Goal: Task Accomplishment & Management: Use online tool/utility

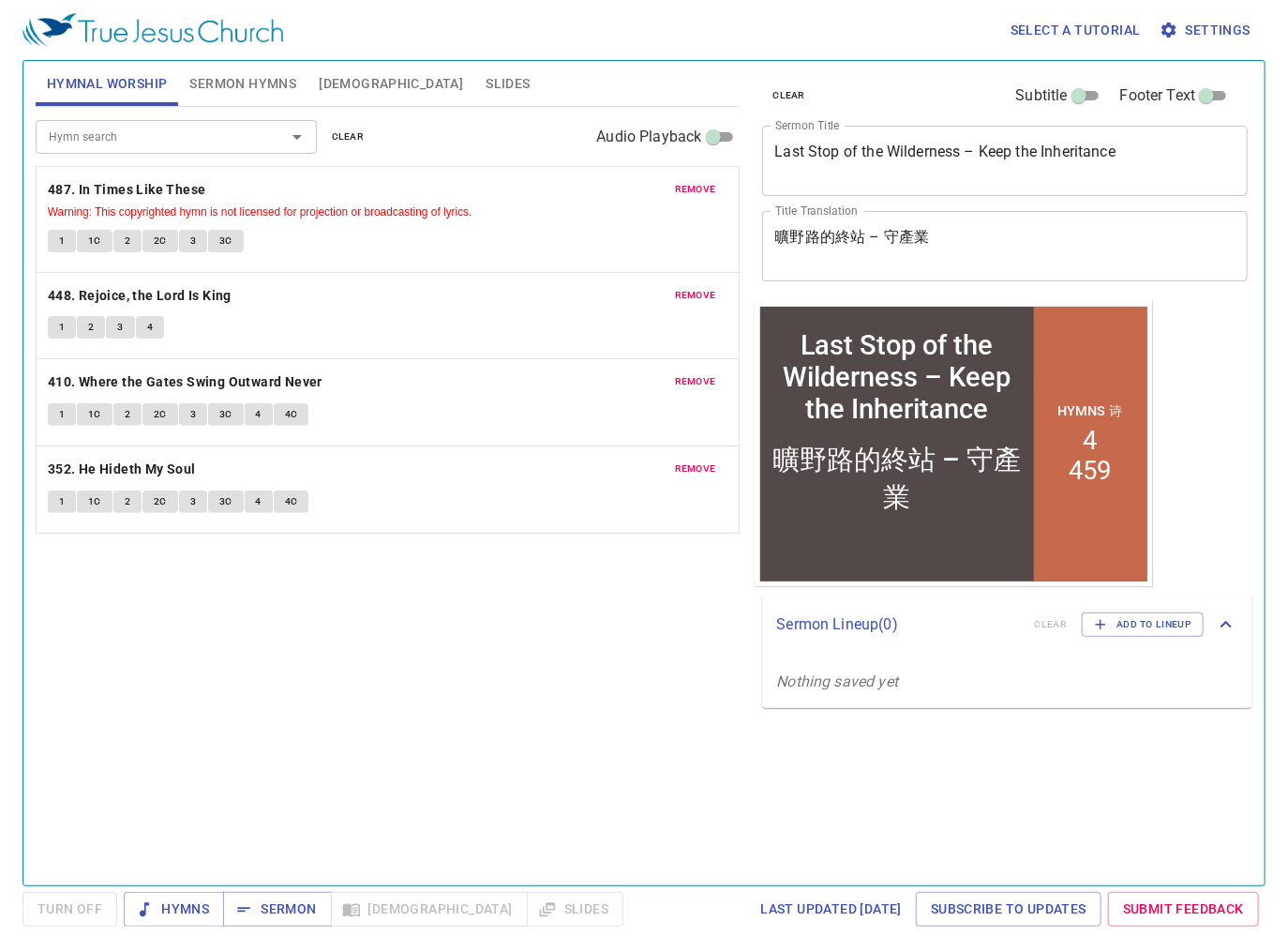
click at [487, 597] on div "Hymn search Hymn search clear Audio Playback remove 487. In Times Like These Wa…" at bounding box center [387, 488] width 705 height 763
click at [694, 195] on span "remove" at bounding box center [695, 189] width 41 height 17
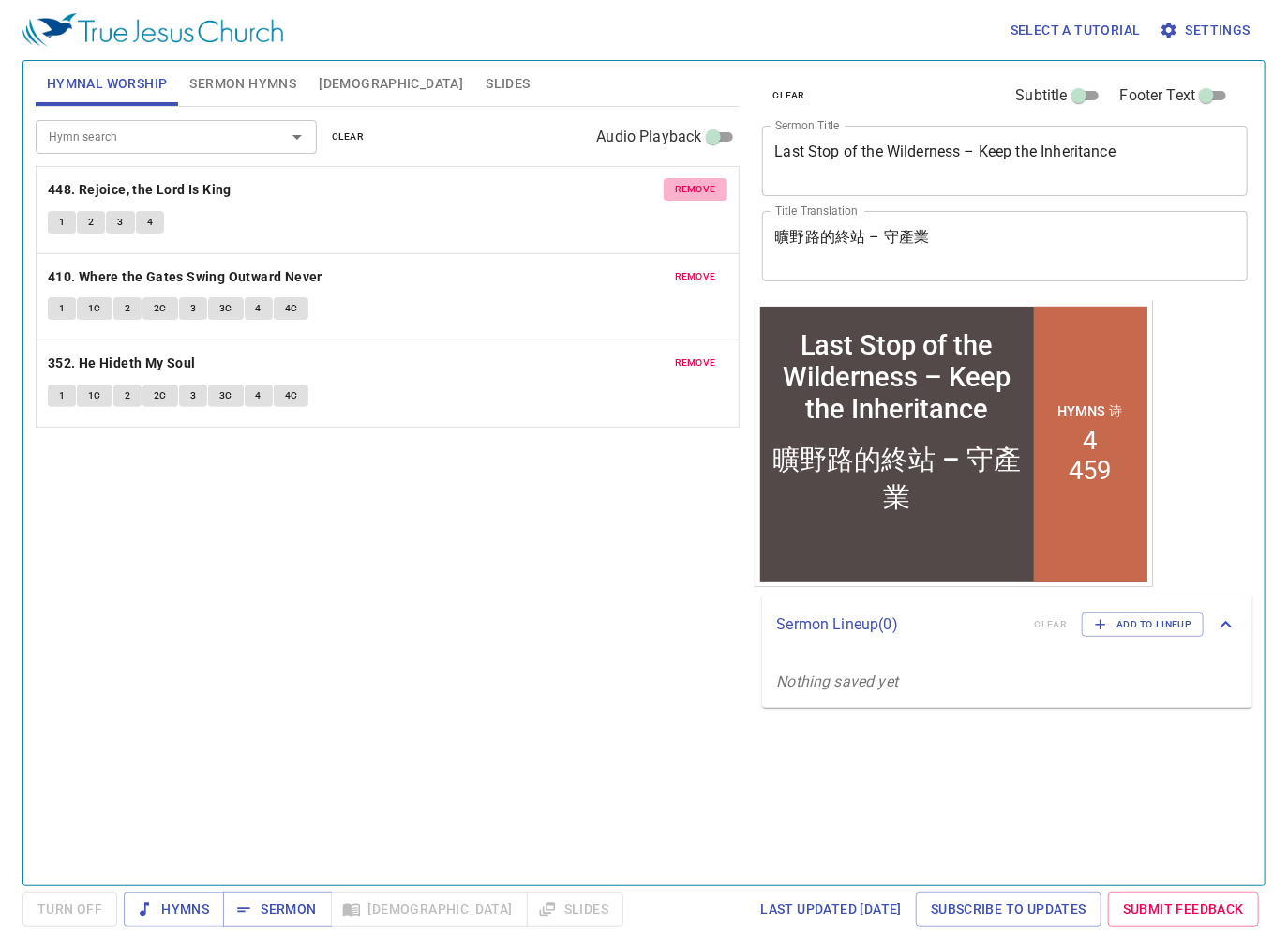
click at [694, 195] on span "remove" at bounding box center [695, 189] width 41 height 17
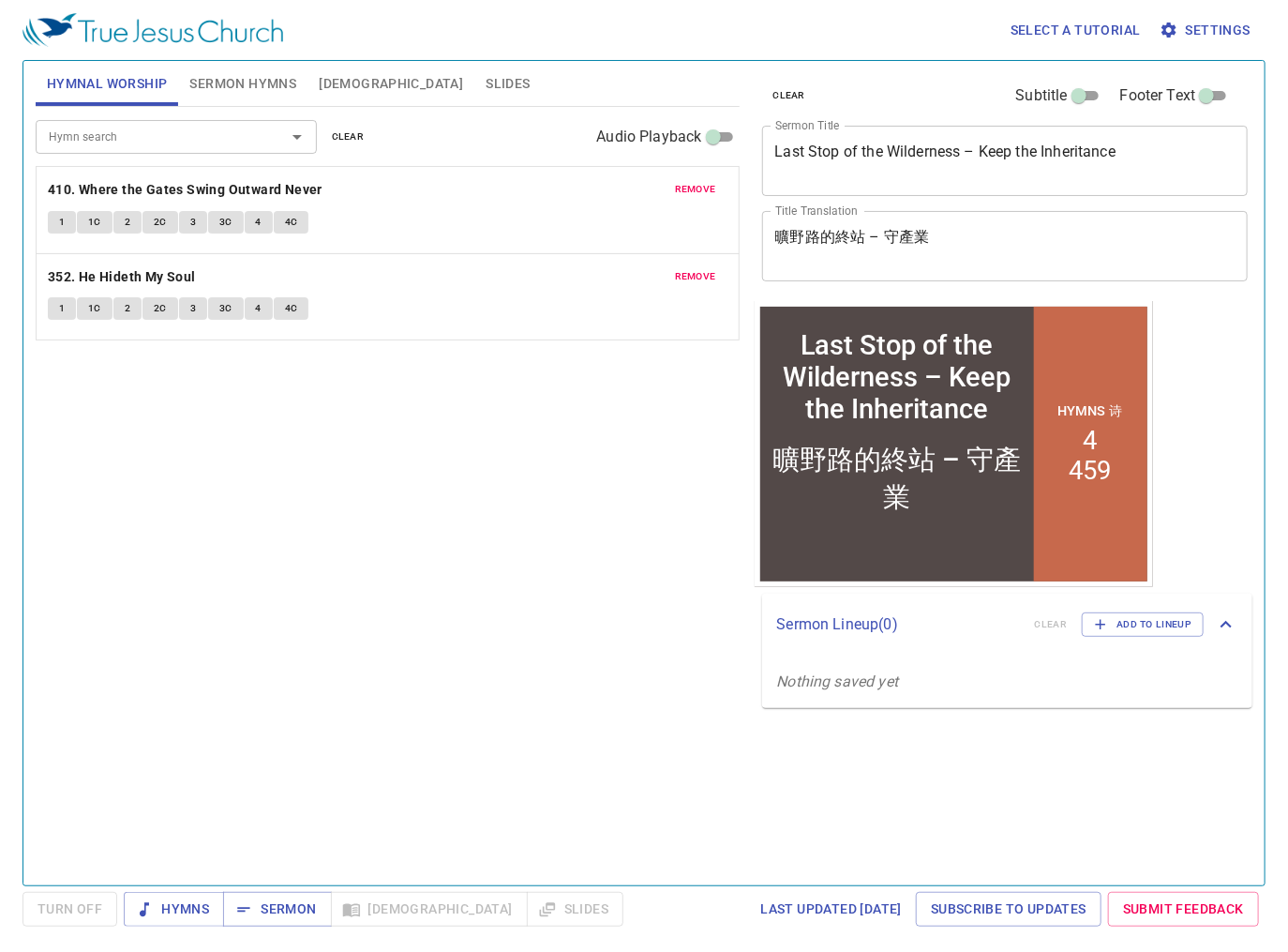
click at [694, 195] on span "remove" at bounding box center [695, 189] width 41 height 17
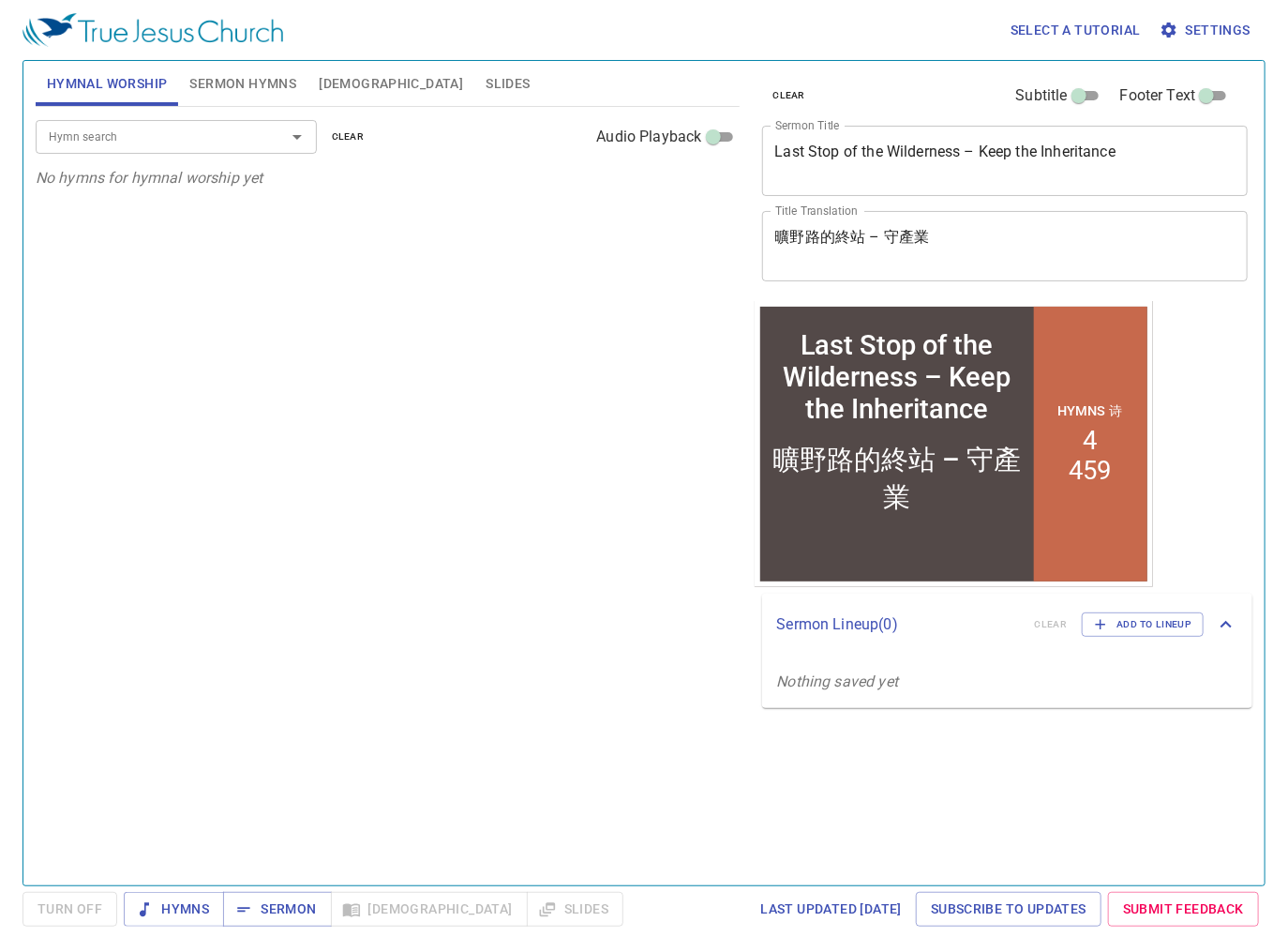
click at [216, 74] on span "Sermon Hymns" at bounding box center [242, 84] width 107 height 23
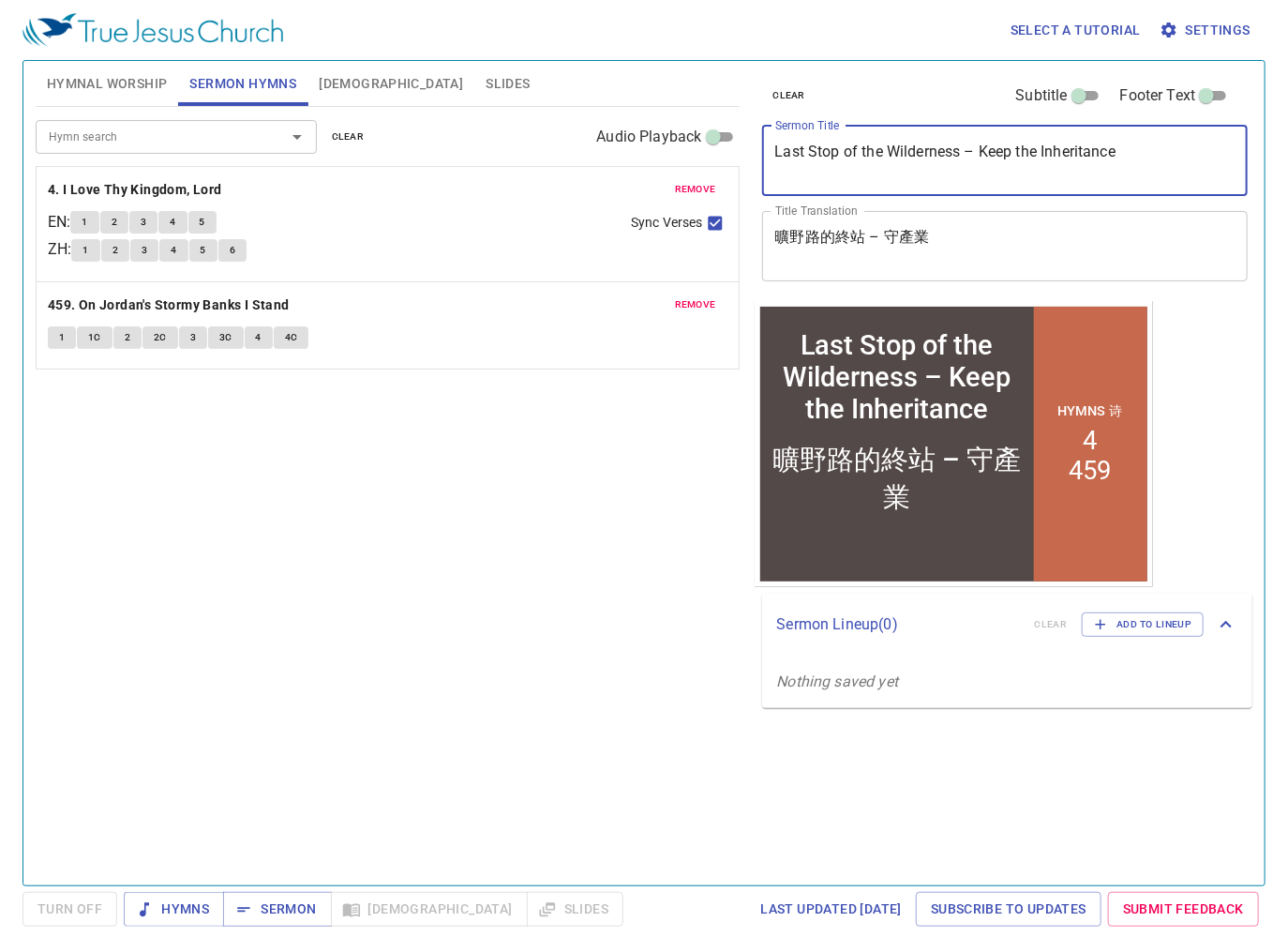
drag, startPoint x: 922, startPoint y: 147, endPoint x: 609, endPoint y: 162, distance: 313.4
click at [602, 162] on div "Hymnal Worship Sermon Hymns Bible Slides Hymn search Hymn search clear Audio Pl…" at bounding box center [644, 466] width 1232 height 825
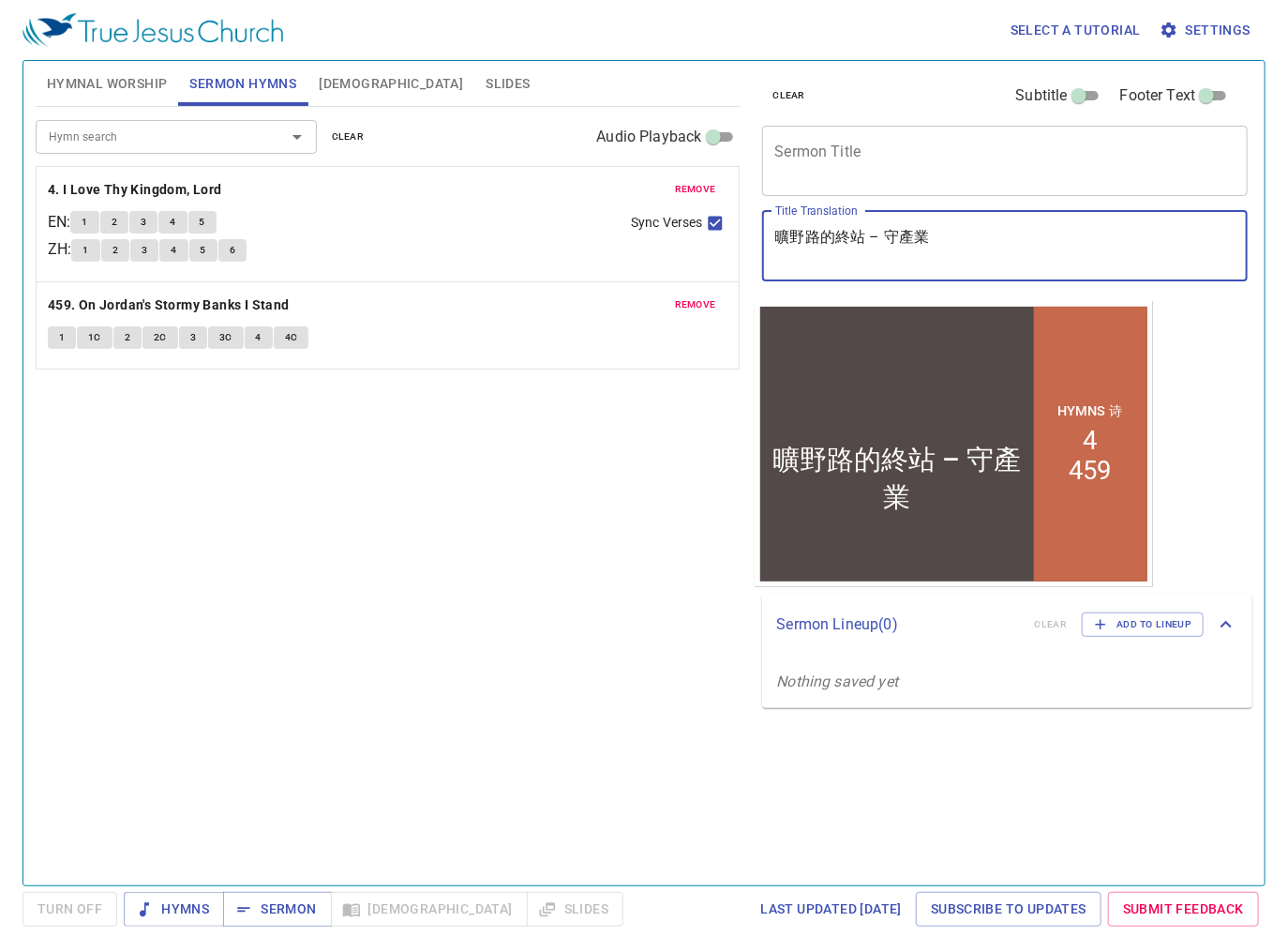
drag, startPoint x: 969, startPoint y: 251, endPoint x: 588, endPoint y: 238, distance: 381.2
click at [588, 238] on div "Hymnal Worship Sermon Hymns Bible Slides Hymn search Hymn search clear Audio Pl…" at bounding box center [644, 466] width 1232 height 825
paste textarea "約翰福音導讀"
type textarea "約翰福音導讀"
click at [819, 169] on textarea "Sermon Title" at bounding box center [1005, 160] width 460 height 36
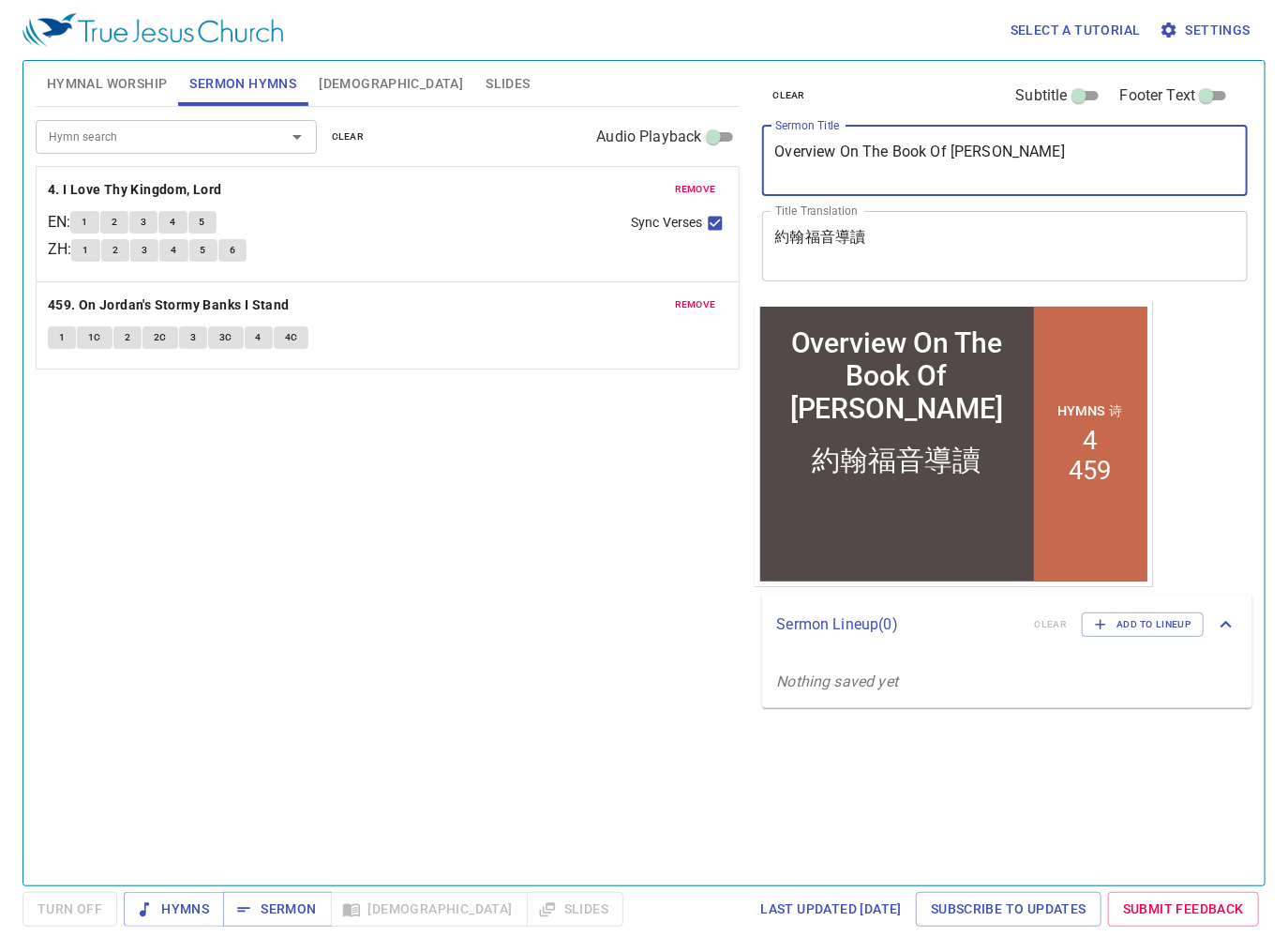
type textarea "Overview On The Book Of [PERSON_NAME]"
click at [486, 493] on div "Hymn search Hymn search clear Audio Playback remove 4. I Love Thy Kingdom, Lord…" at bounding box center [387, 488] width 705 height 763
click at [680, 197] on span "remove" at bounding box center [695, 189] width 41 height 17
click at [680, 296] on span "remove" at bounding box center [695, 305] width 41 height 17
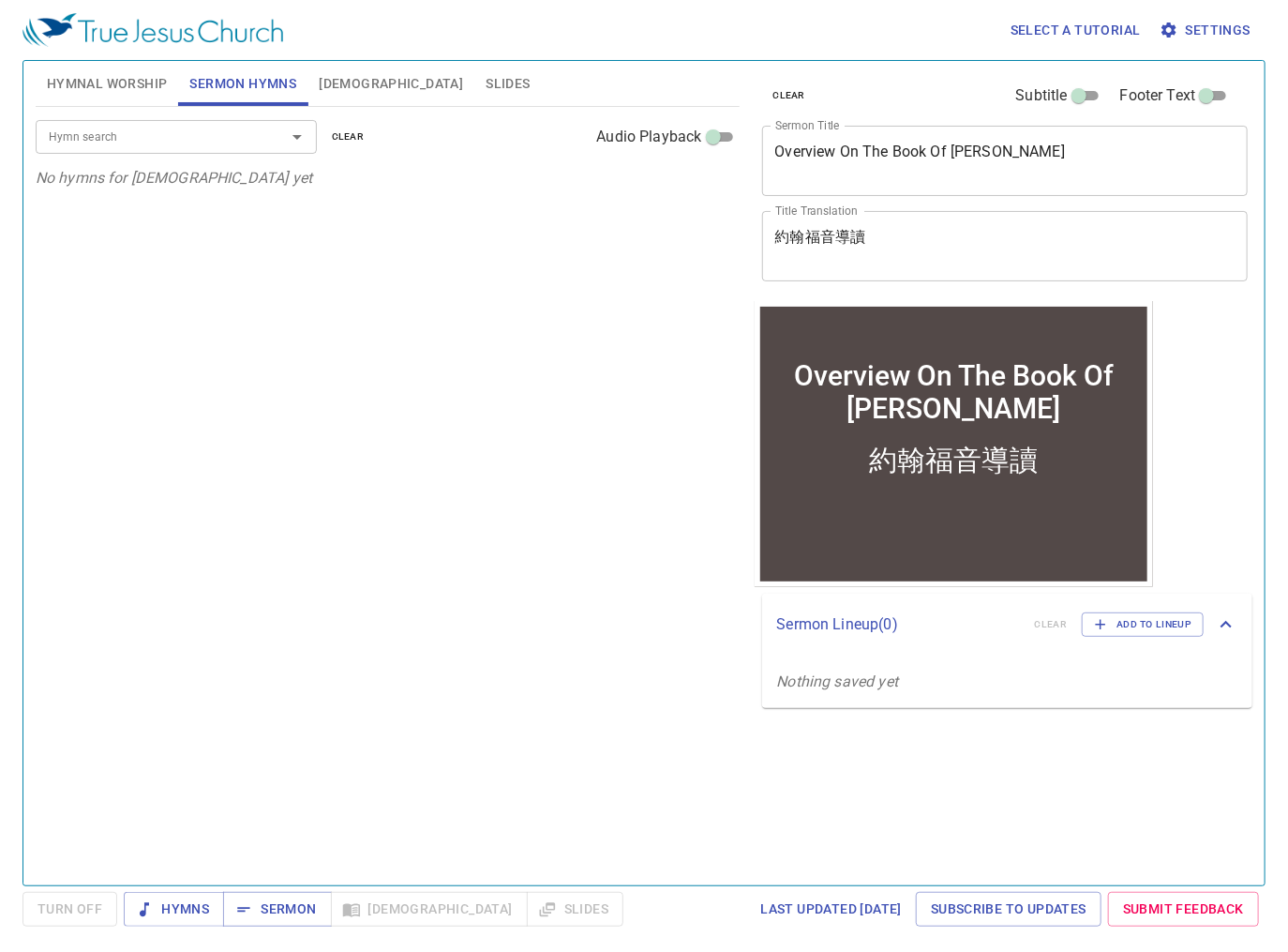
click at [128, 146] on input "Hymn search" at bounding box center [148, 137] width 214 height 21
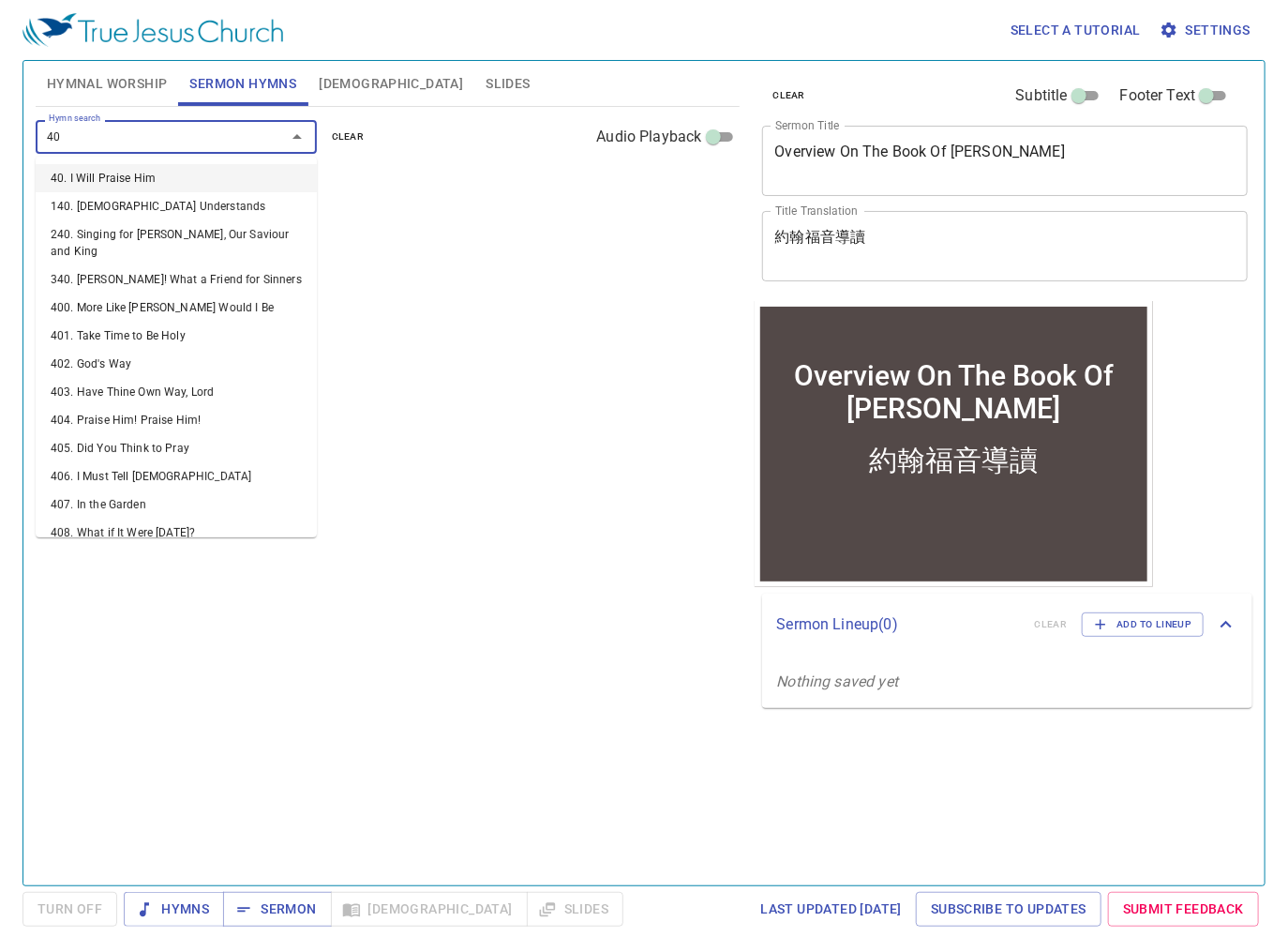
type input "400"
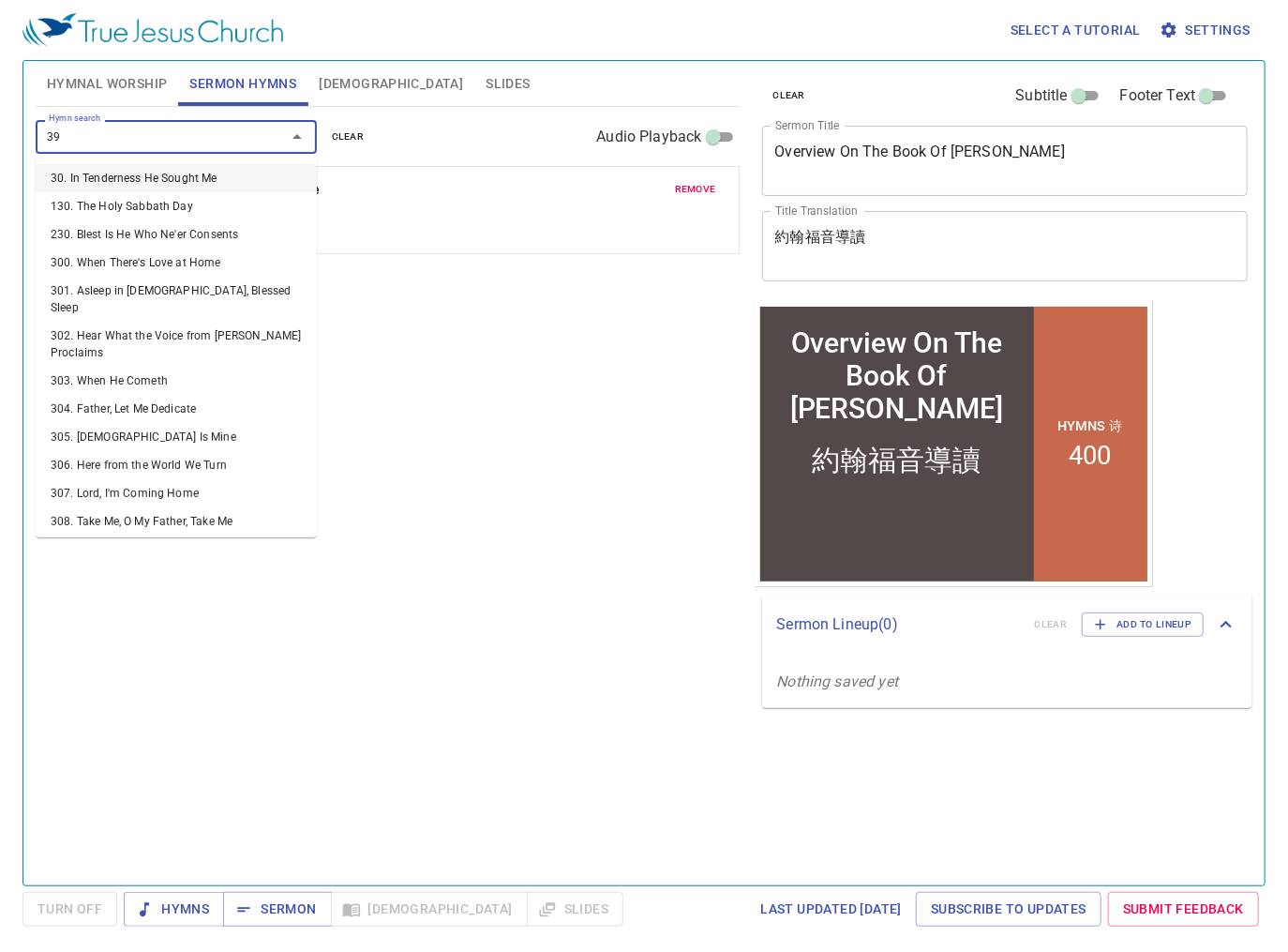
type input "390"
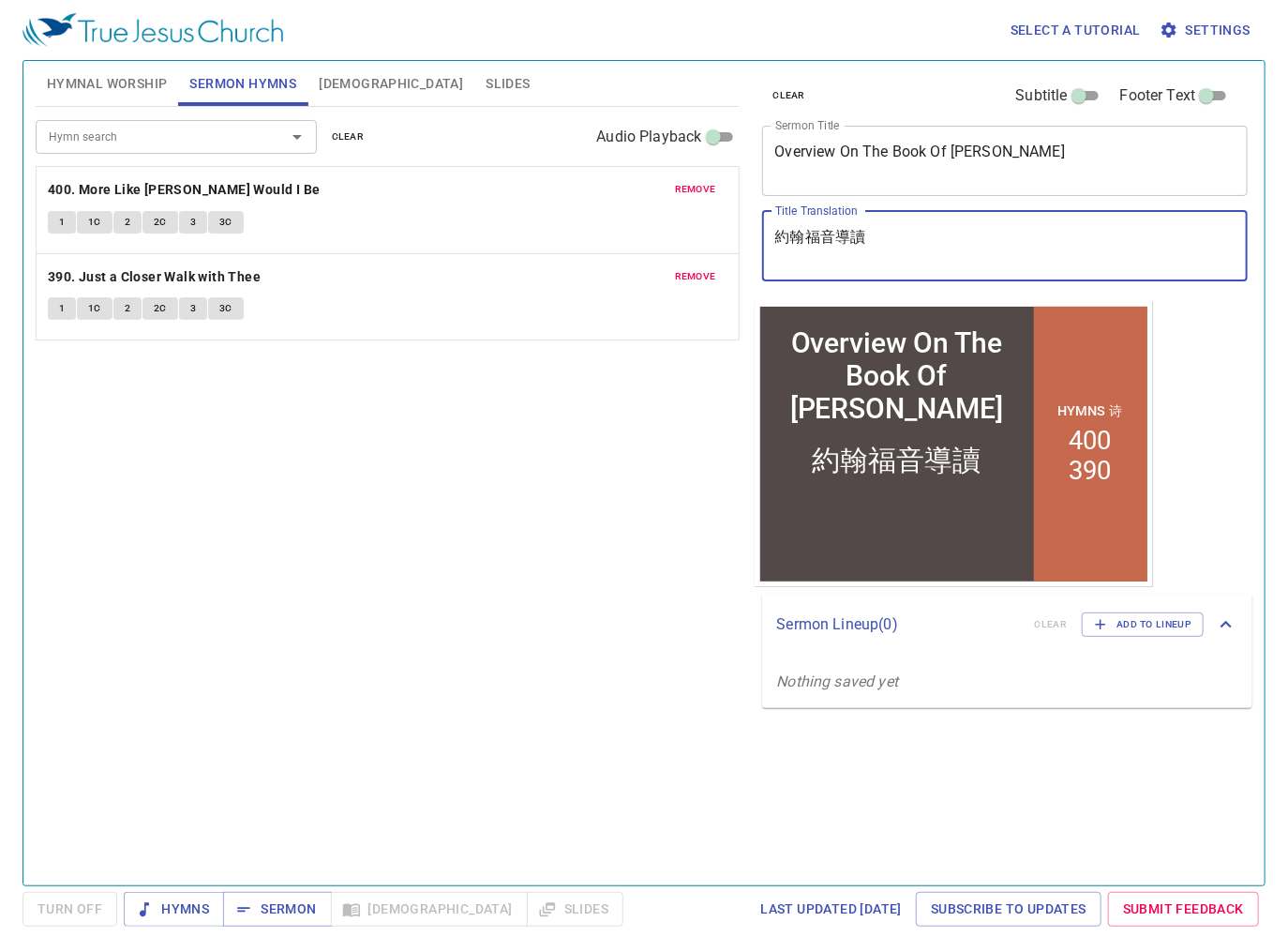
drag, startPoint x: 904, startPoint y: 255, endPoint x: 698, endPoint y: 248, distance: 206.1
click at [694, 248] on div "Hymnal Worship Sermon Hymns Bible Slides Hymn search Hymn search clear Audio Pl…" at bounding box center [644, 466] width 1232 height 825
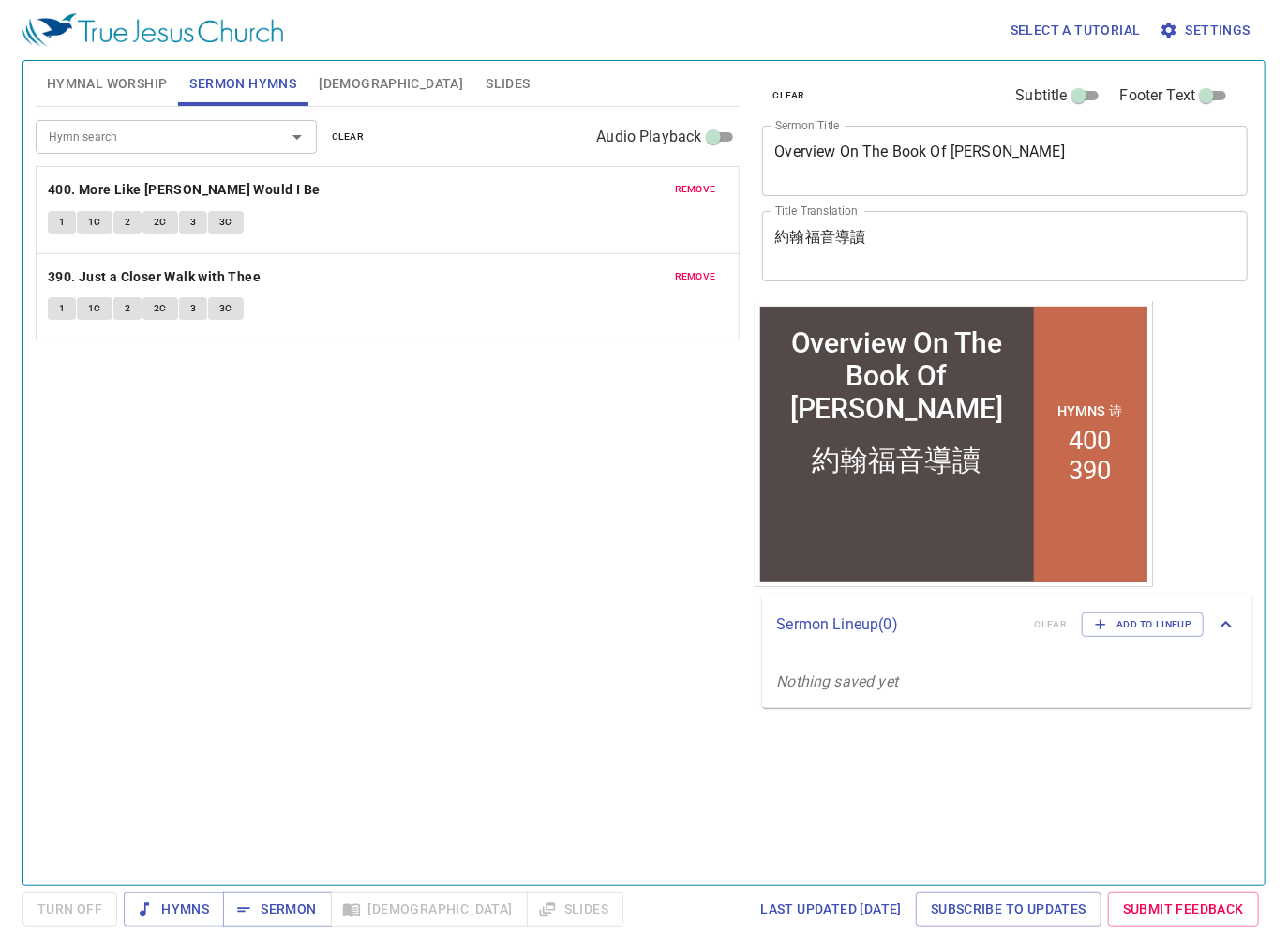
click at [563, 398] on div "Hymn search Hymn search clear Audio Playback remove 400. More Like Jesus Would …" at bounding box center [387, 488] width 705 height 763
click at [485, 79] on span "Slides" at bounding box center [508, 84] width 44 height 23
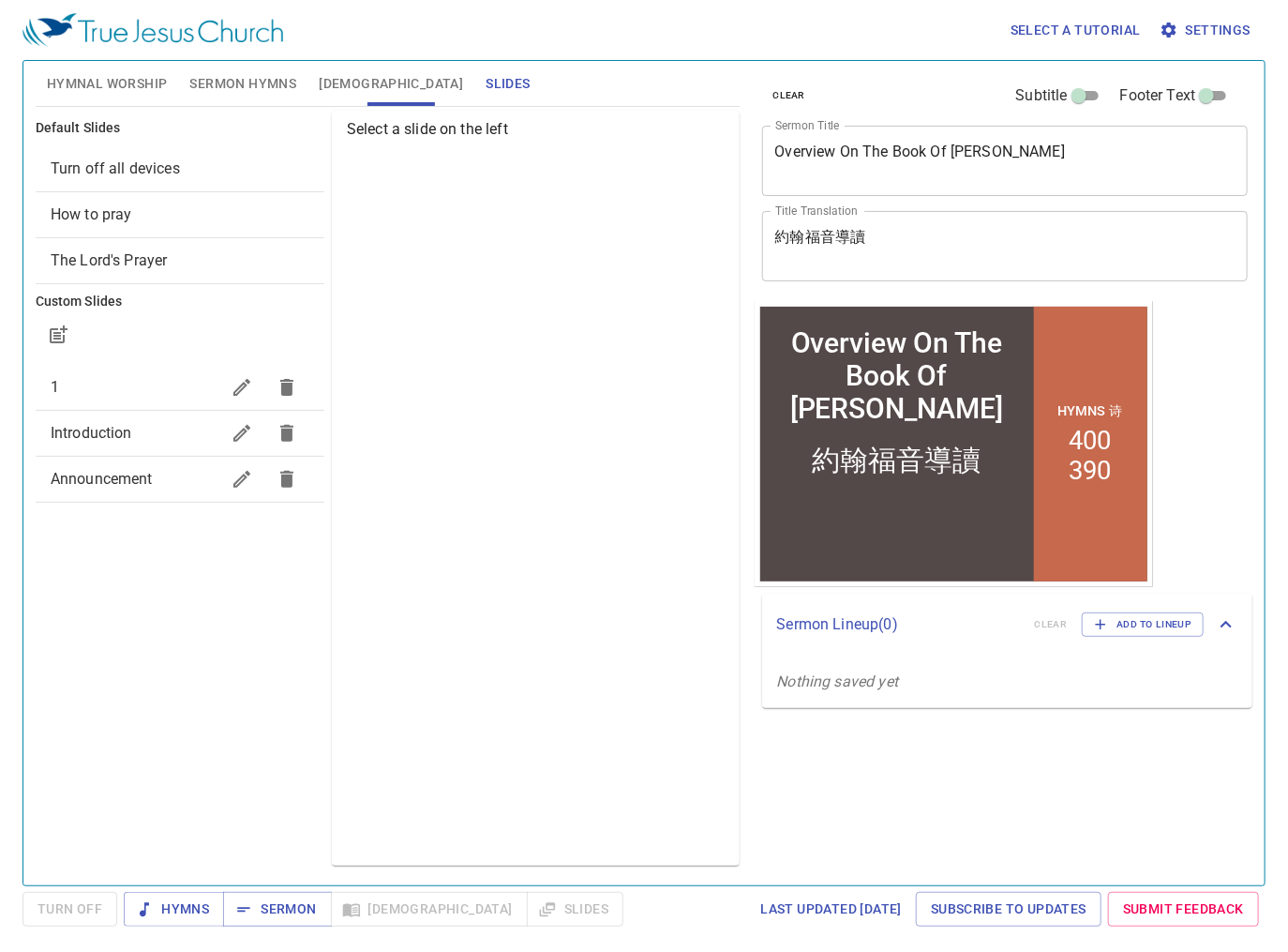
click at [211, 79] on span "Sermon Hymns" at bounding box center [242, 84] width 107 height 23
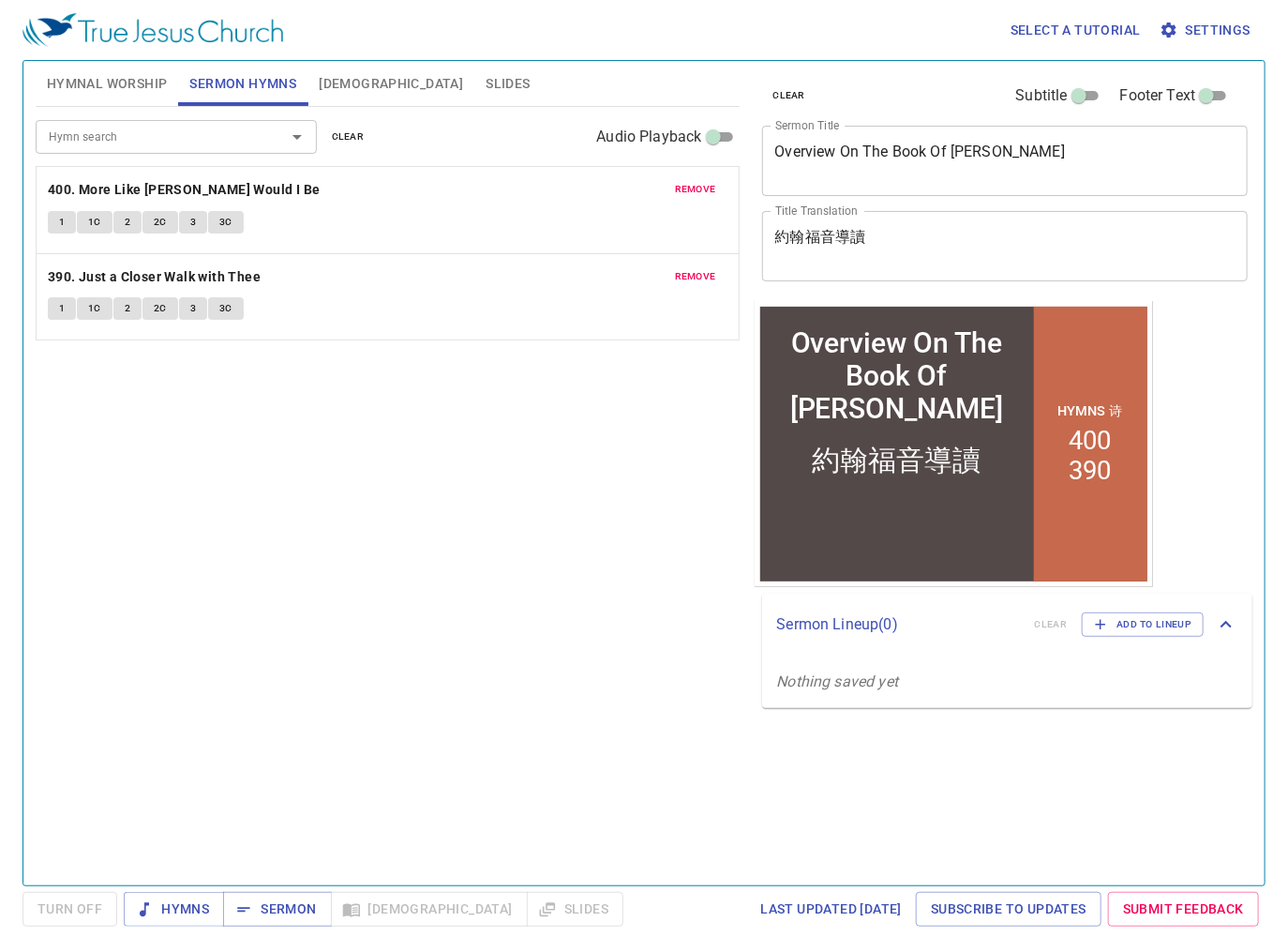
click at [131, 79] on span "Hymnal Worship" at bounding box center [108, 84] width 121 height 23
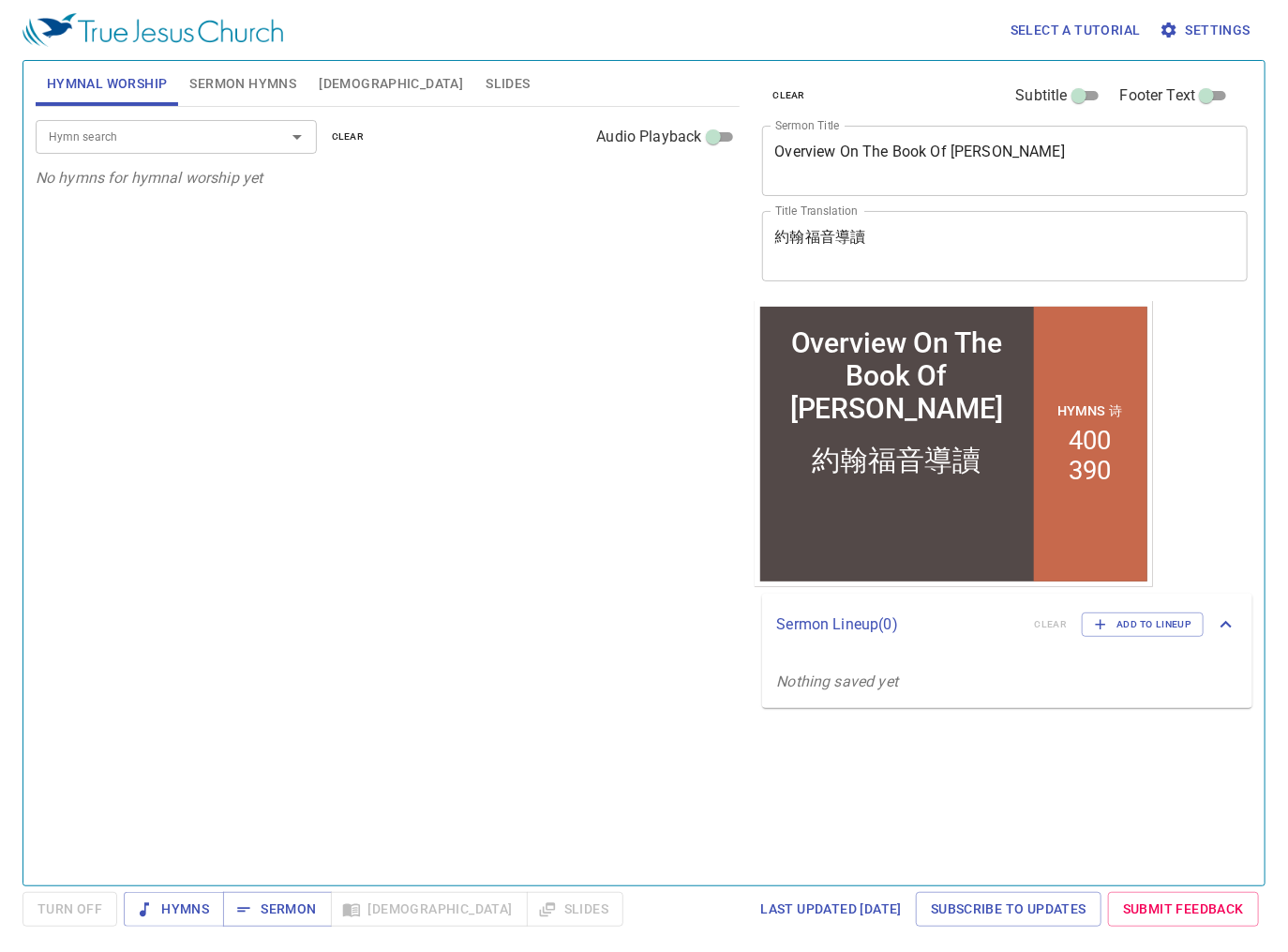
click at [283, 96] on button "Sermon Hymns" at bounding box center [242, 83] width 130 height 45
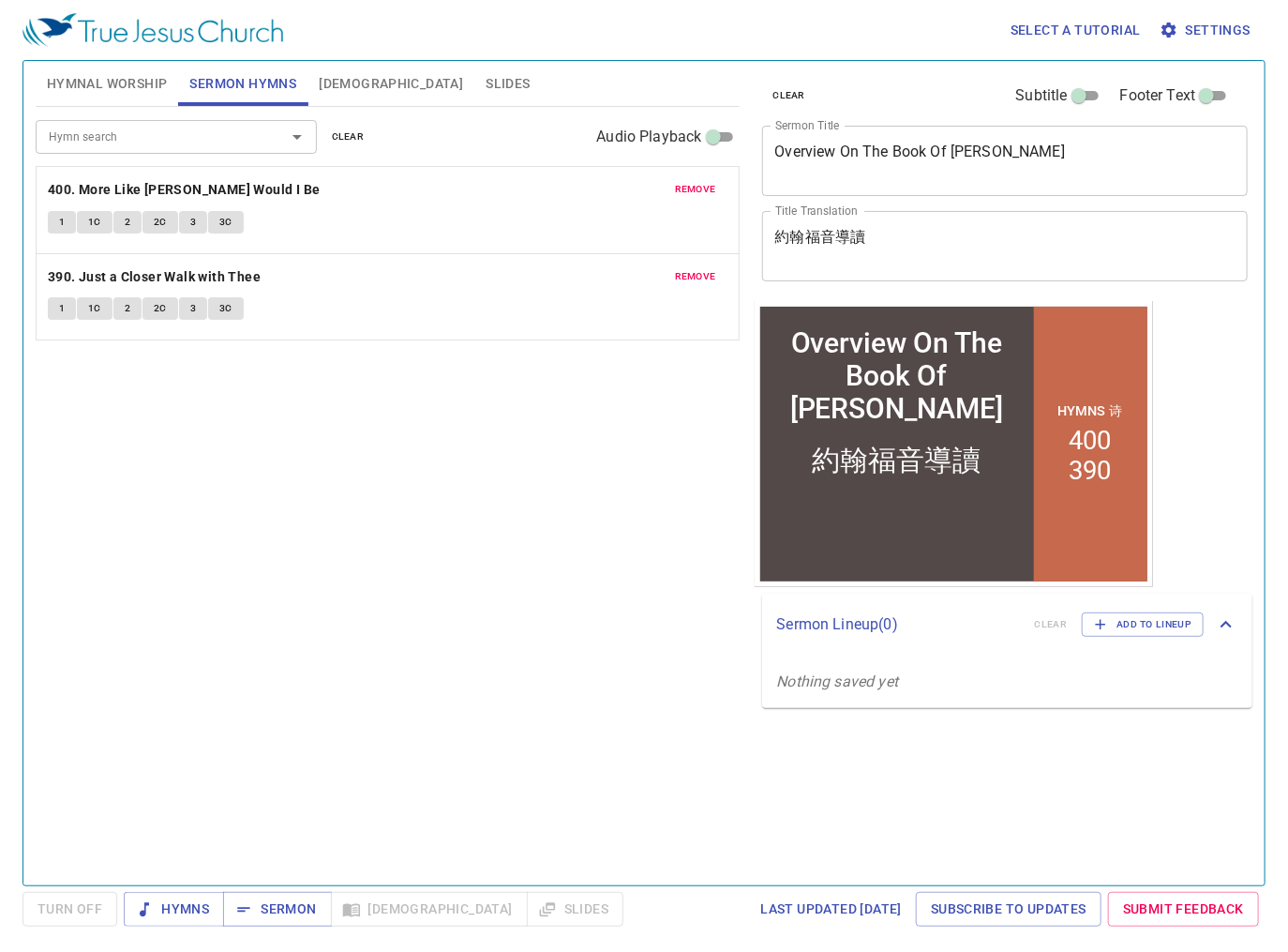
click at [109, 87] on span "Hymnal Worship" at bounding box center [108, 84] width 121 height 23
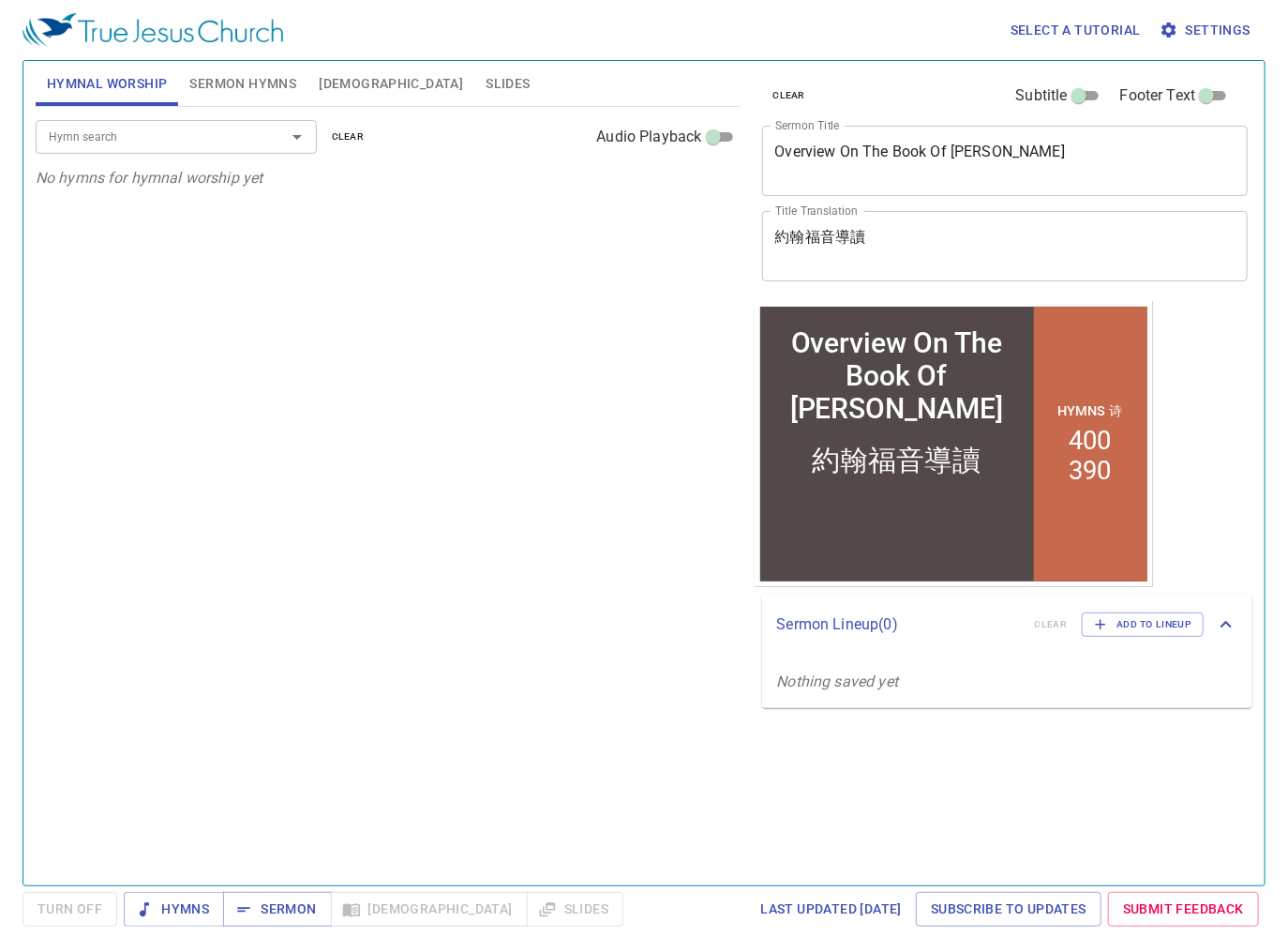
click at [532, 462] on div "Hymn search Hymn search clear Audio Playback No hymns for hymnal worship yet" at bounding box center [387, 488] width 705 height 763
drag, startPoint x: 637, startPoint y: 594, endPoint x: 660, endPoint y: 595, distance: 23.0
click at [637, 594] on div "Hymn search Hymn search clear Audio Playback No hymns for hymnal worship yet" at bounding box center [387, 488] width 705 height 763
click at [495, 597] on div "Hymn search Hymn search clear Audio Playback No hymns for hymnal worship yet" at bounding box center [387, 488] width 705 height 763
click at [203, 597] on span "Hymns" at bounding box center [173, 910] width 70 height 23
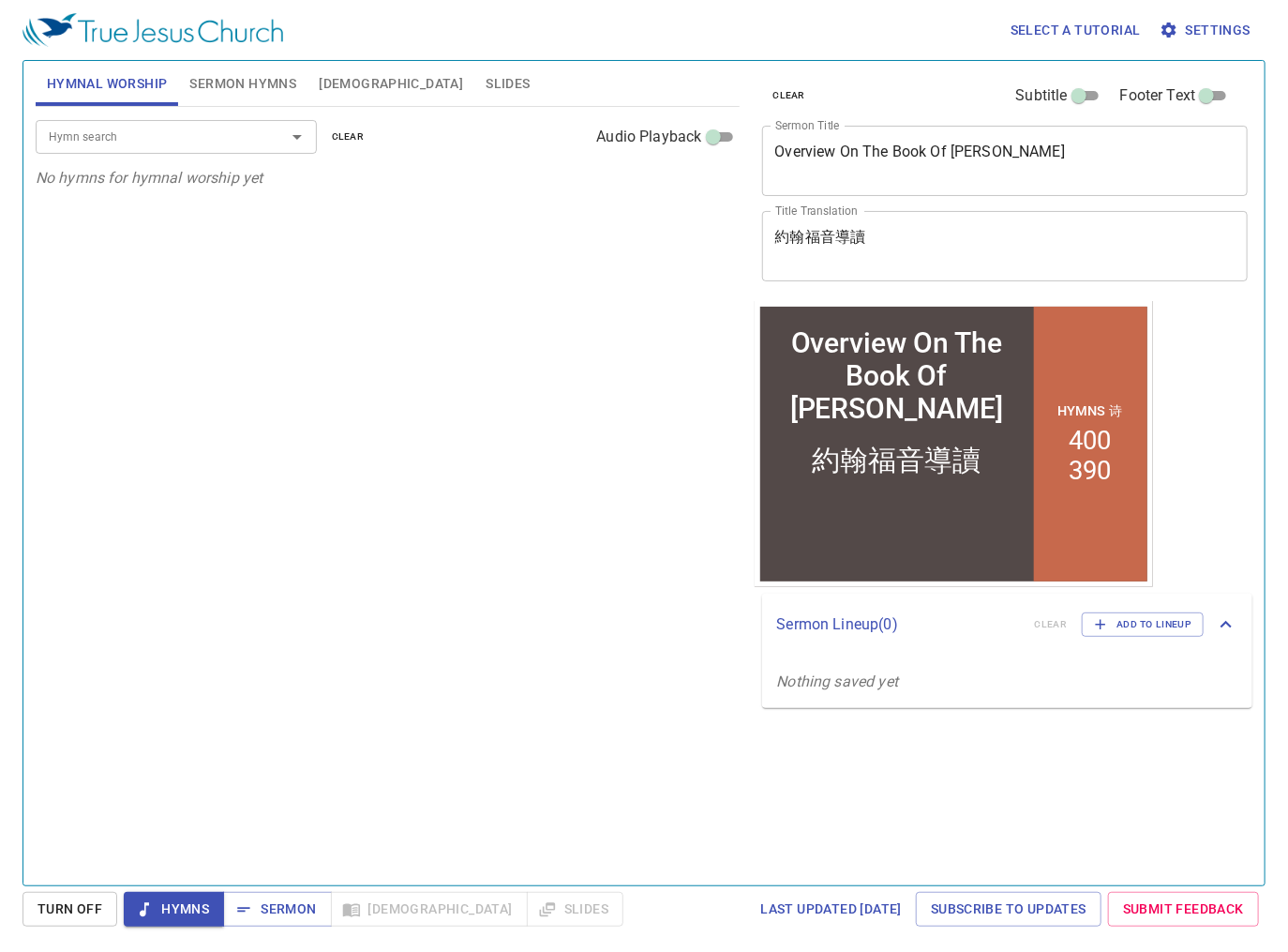
click at [462, 470] on div "Hymn search Hymn search clear Audio Playback No hymns for hymnal worship yet" at bounding box center [387, 488] width 705 height 763
click at [910, 311] on div "clear Subtitle Footer Text Sermon Title Overview On The Book Of John x Sermon T…" at bounding box center [1004, 466] width 514 height 825
click at [265, 291] on div "Hymn search Hymn search clear Audio Playback No hymns for hymnal worship yet" at bounding box center [387, 488] width 705 height 763
drag, startPoint x: 206, startPoint y: 142, endPoint x: 978, endPoint y: 191, distance: 773.6
click at [206, 141] on input "Hymn search" at bounding box center [148, 137] width 214 height 21
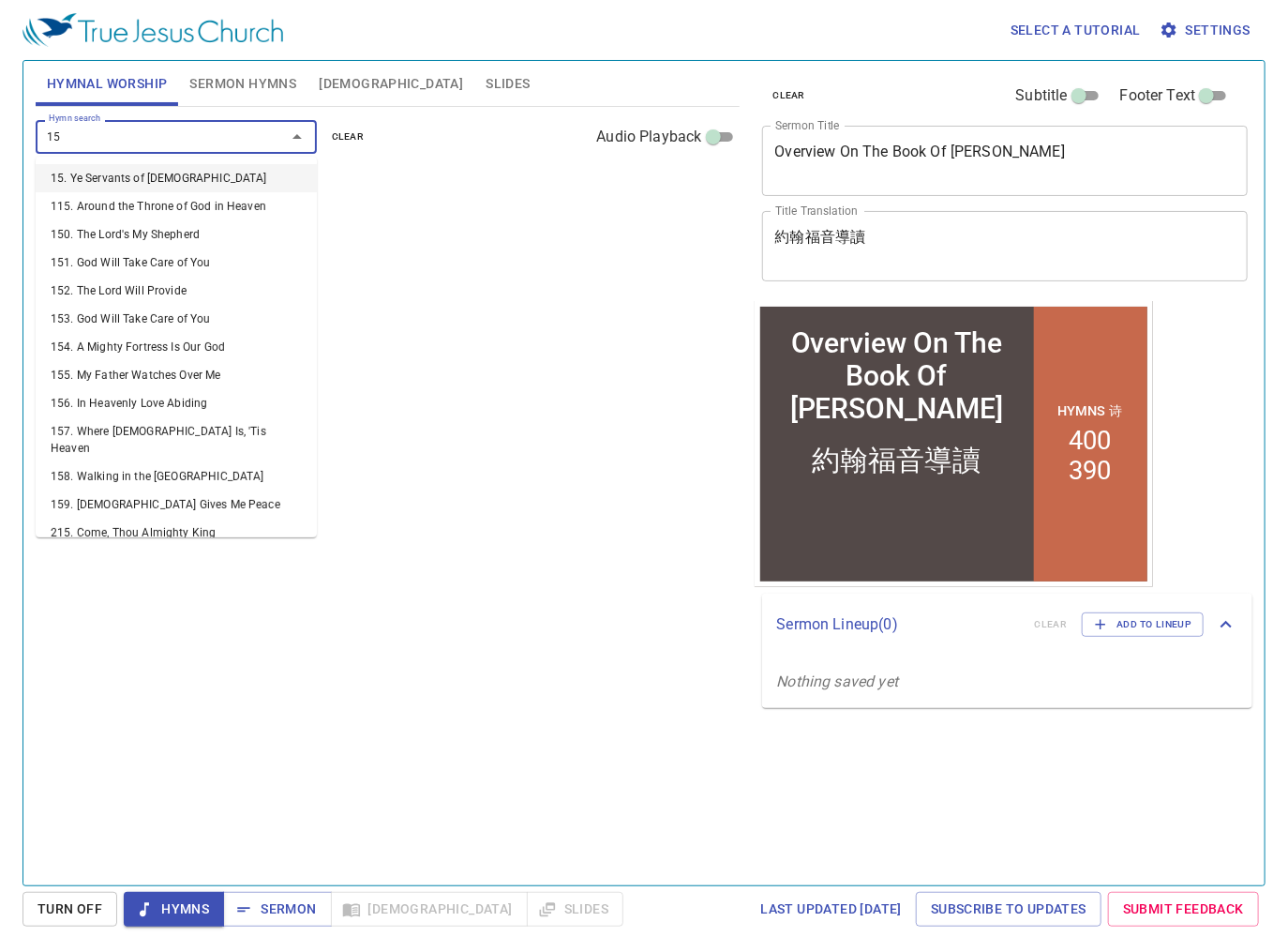
type input "157"
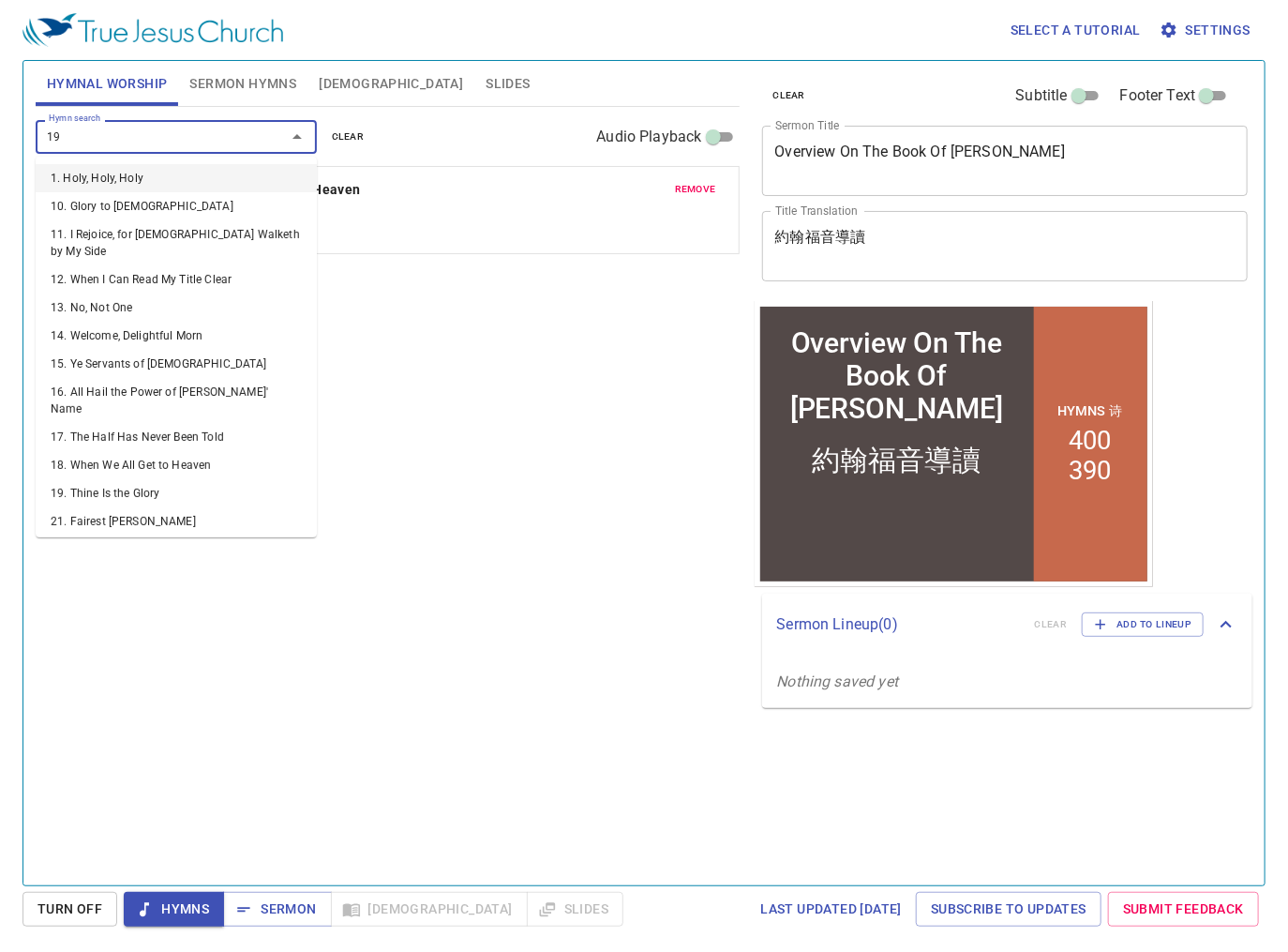
type input "196"
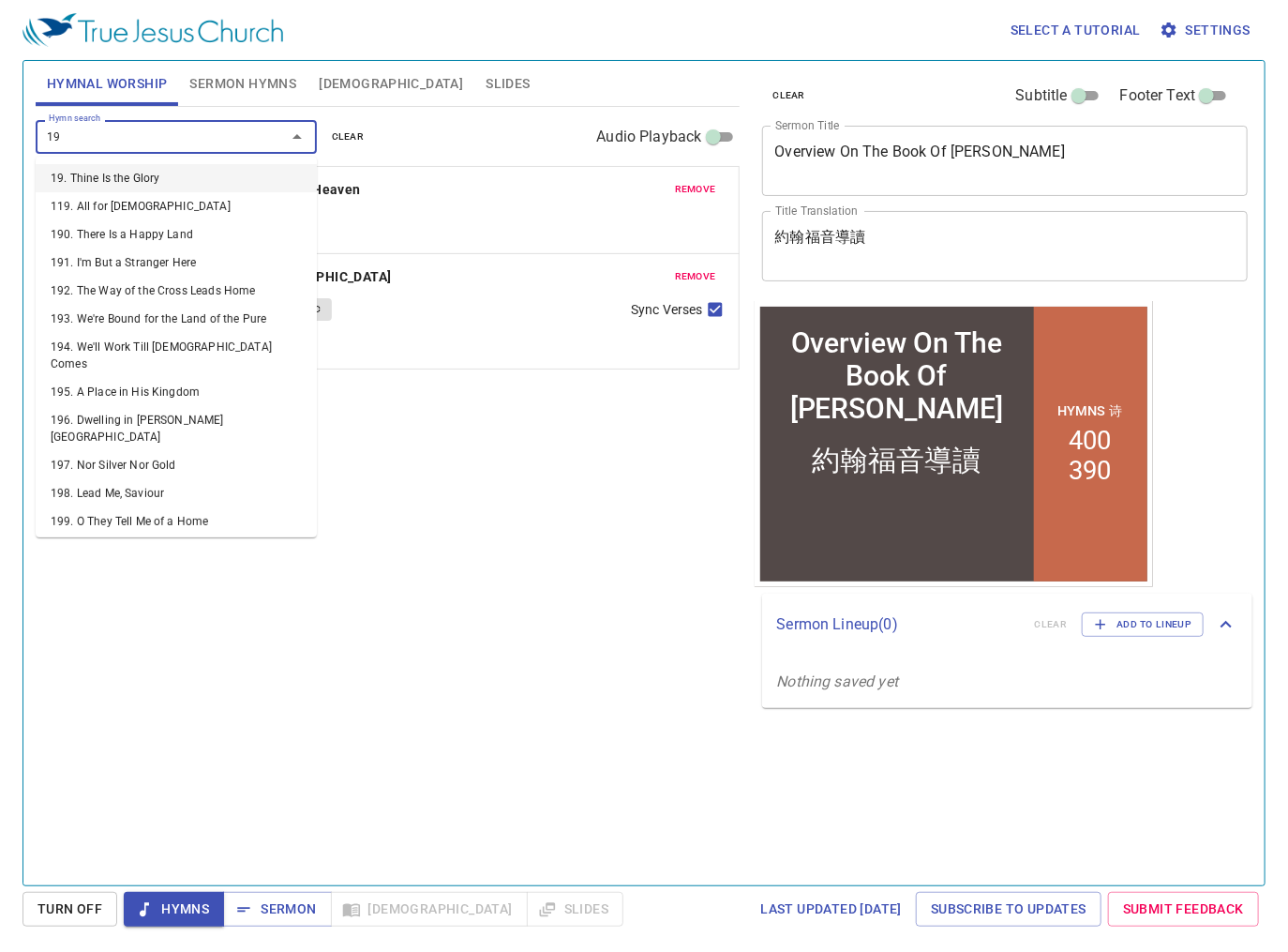
type input "198"
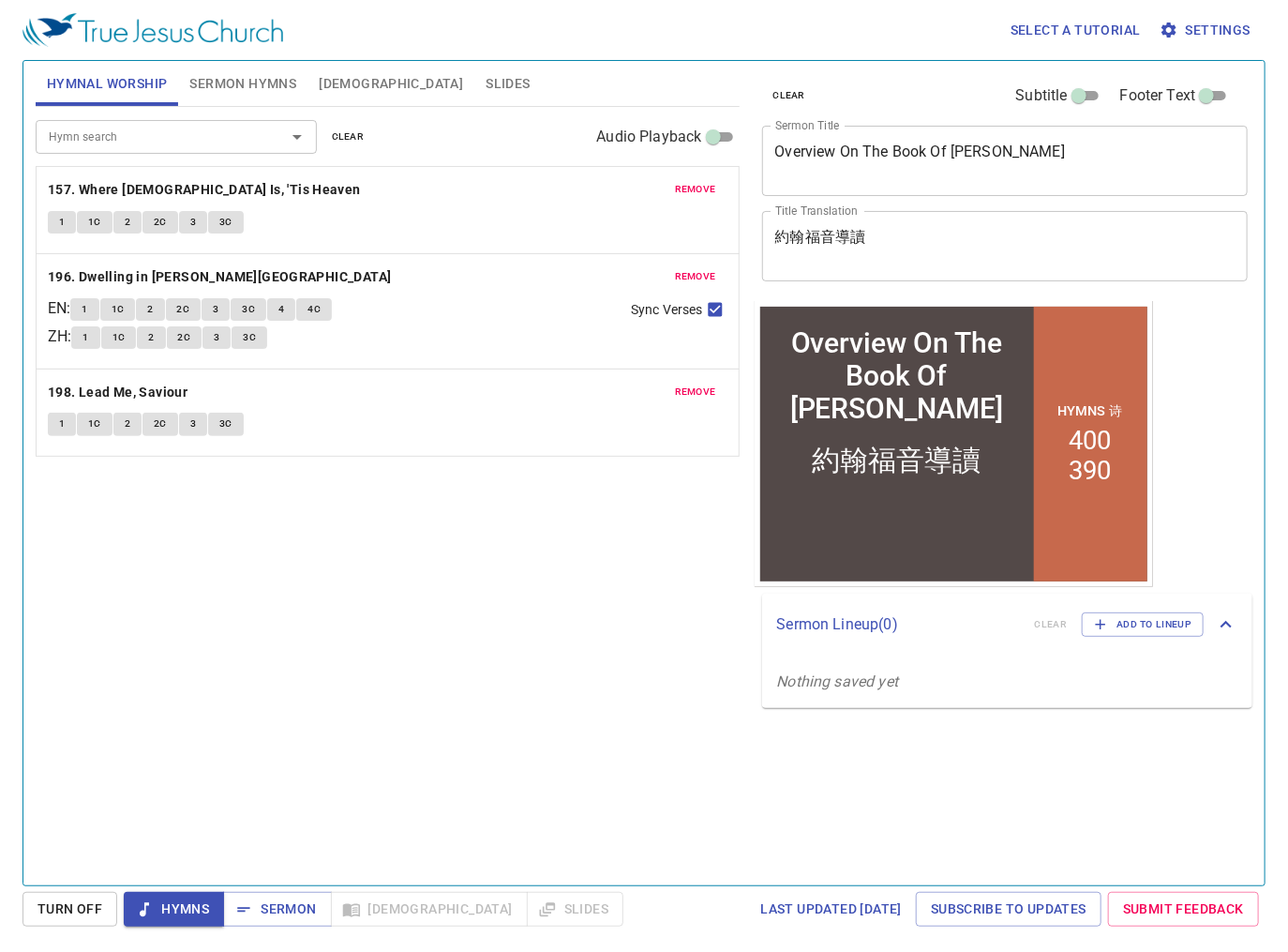
click at [485, 80] on span "Slides" at bounding box center [508, 84] width 44 height 23
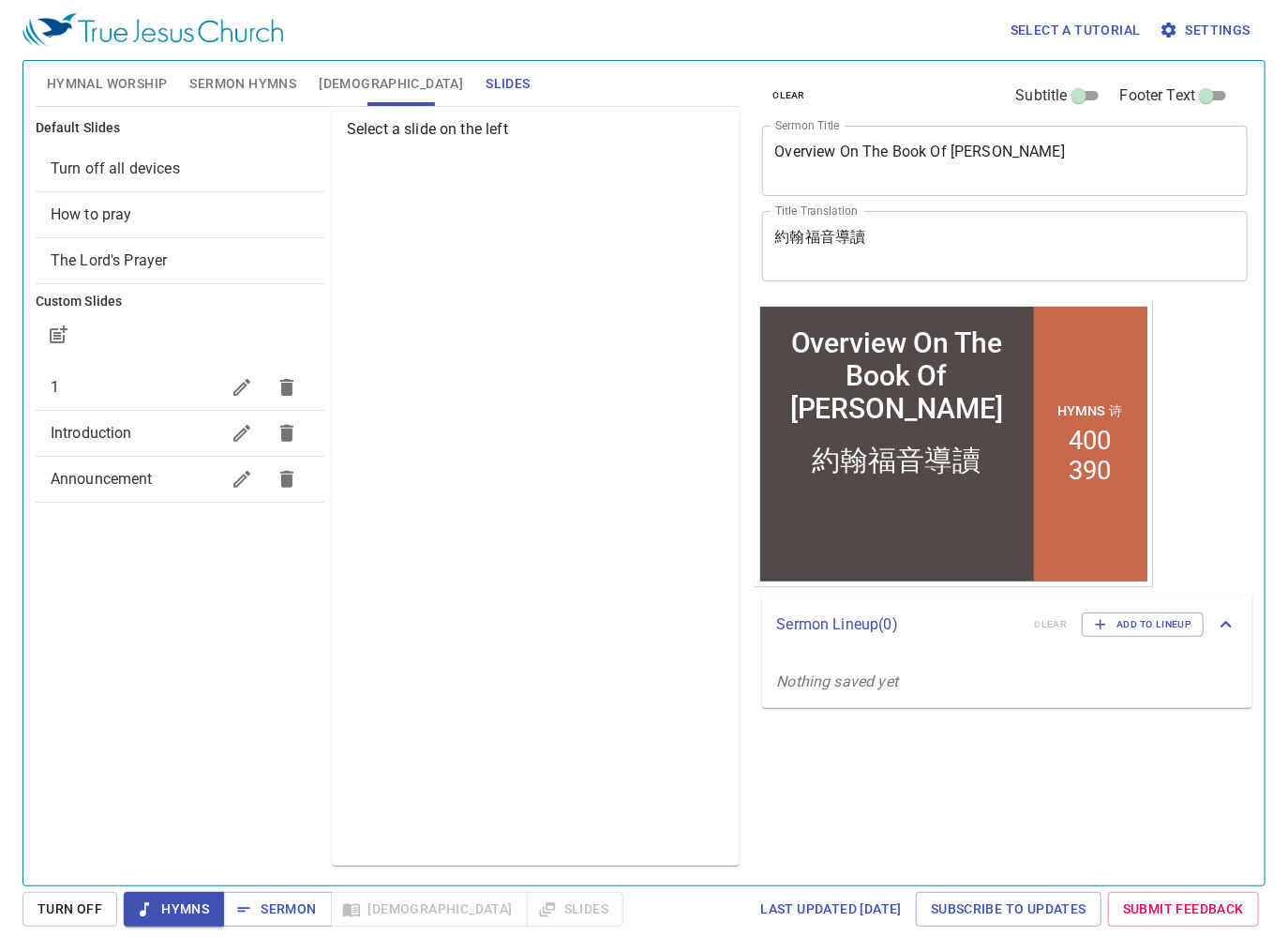
click at [145, 73] on span "Hymnal Worship" at bounding box center [108, 84] width 121 height 23
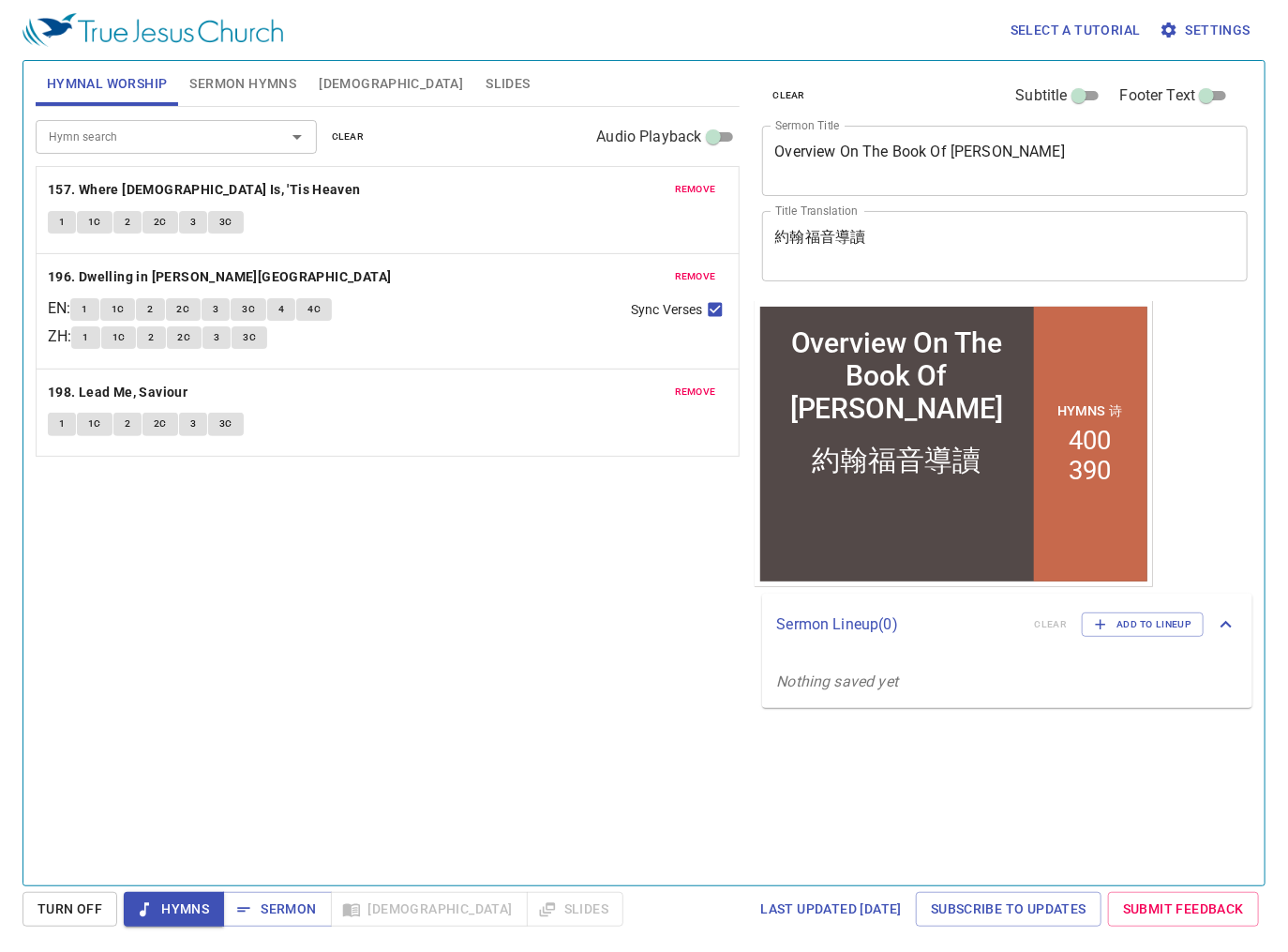
click at [248, 87] on span "Sermon Hymns" at bounding box center [242, 84] width 107 height 23
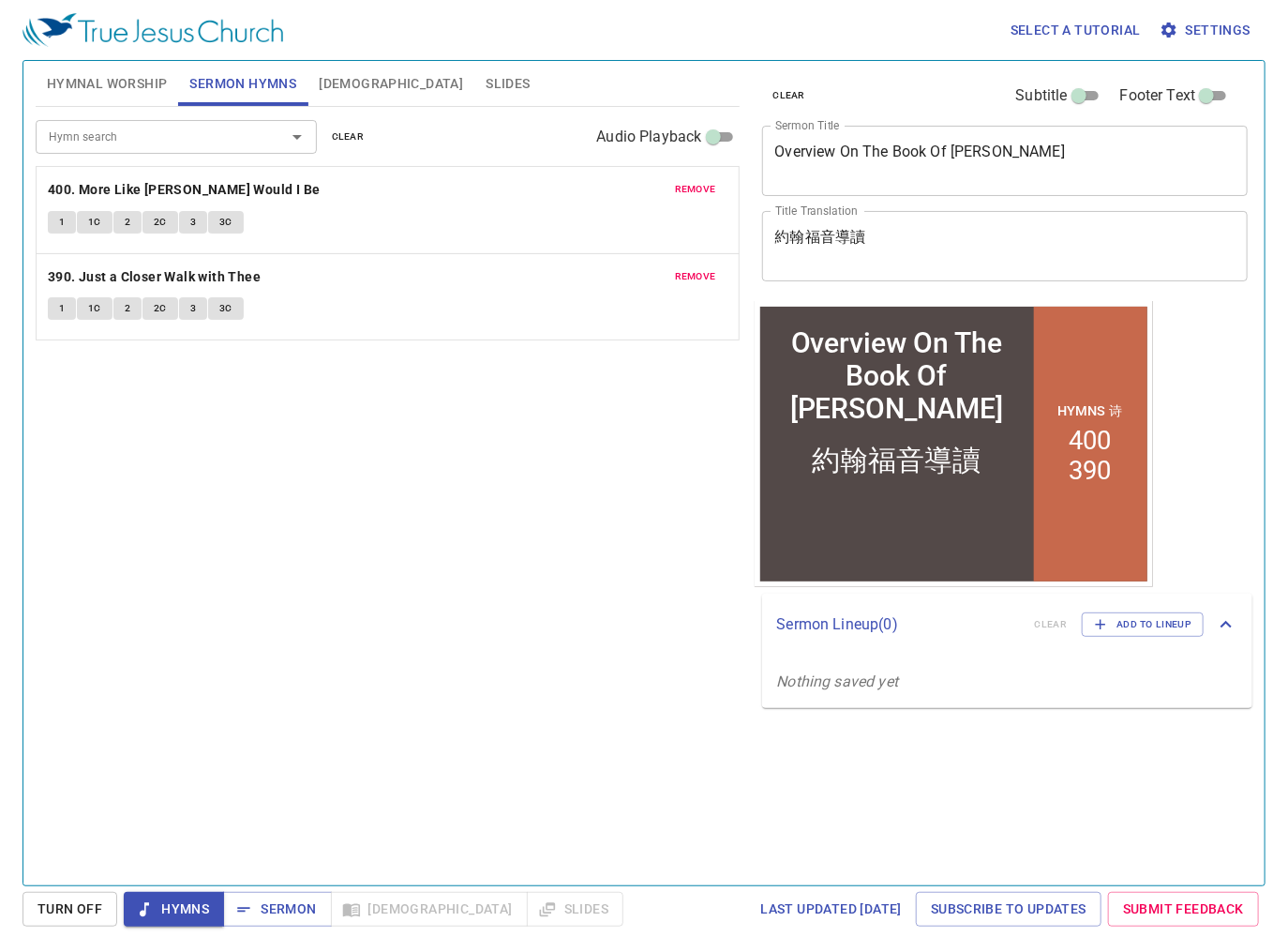
click at [311, 83] on button "[DEMOGRAPHIC_DATA]" at bounding box center [391, 83] width 167 height 45
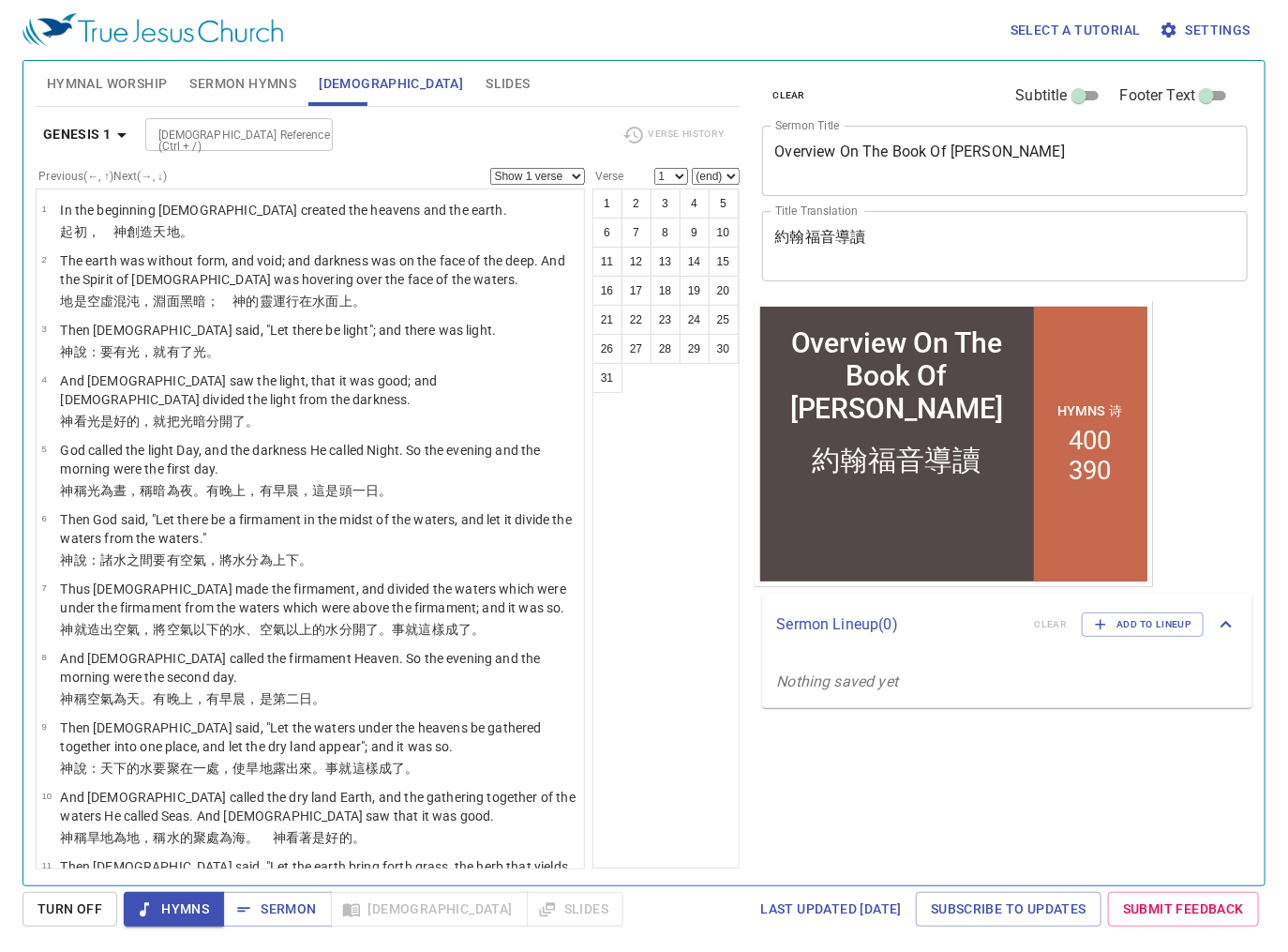
click at [105, 70] on button "Hymnal Worship" at bounding box center [107, 83] width 143 height 45
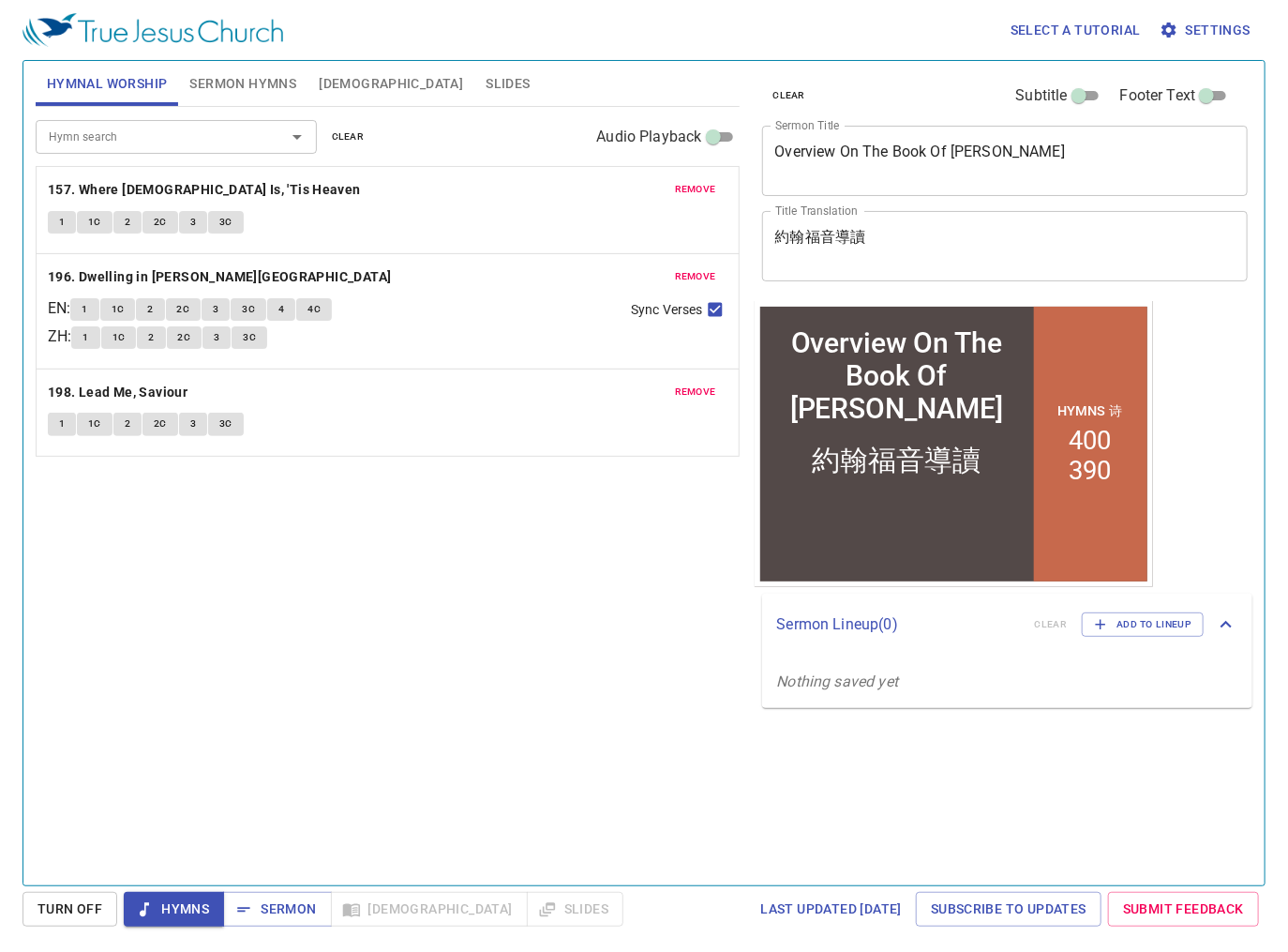
click at [727, 440] on div "remove 198. Lead Me, Saviour 1 1C 2 2C 3 3C" at bounding box center [387, 413] width 703 height 87
click at [199, 301] on button "2C" at bounding box center [184, 309] width 36 height 22
click at [230, 313] on button "3" at bounding box center [215, 309] width 28 height 22
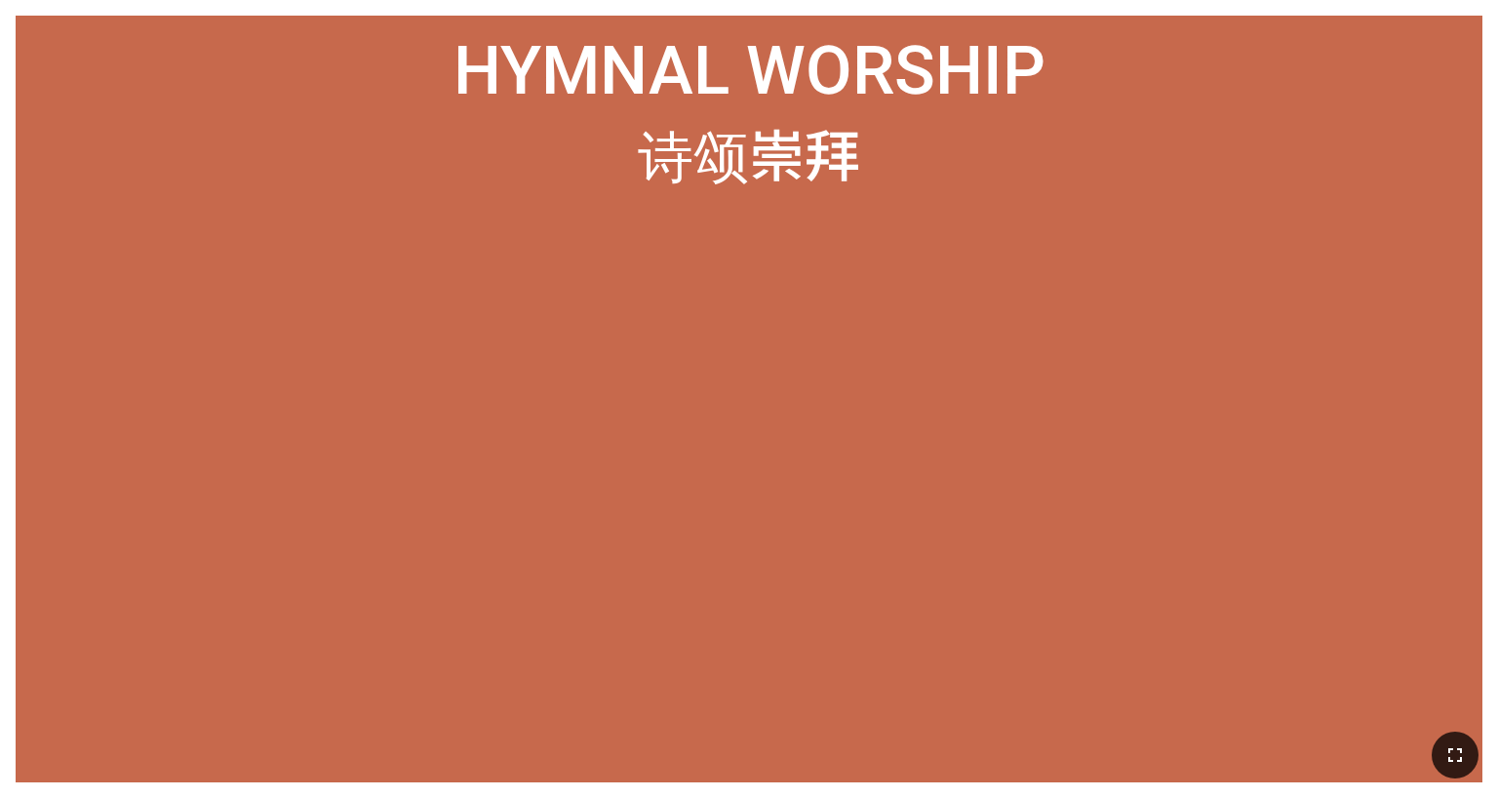
drag, startPoint x: 1461, startPoint y: 734, endPoint x: 1459, endPoint y: 779, distance: 45.9
click at [623, 498] on button "button" at bounding box center [1455, 755] width 47 height 47
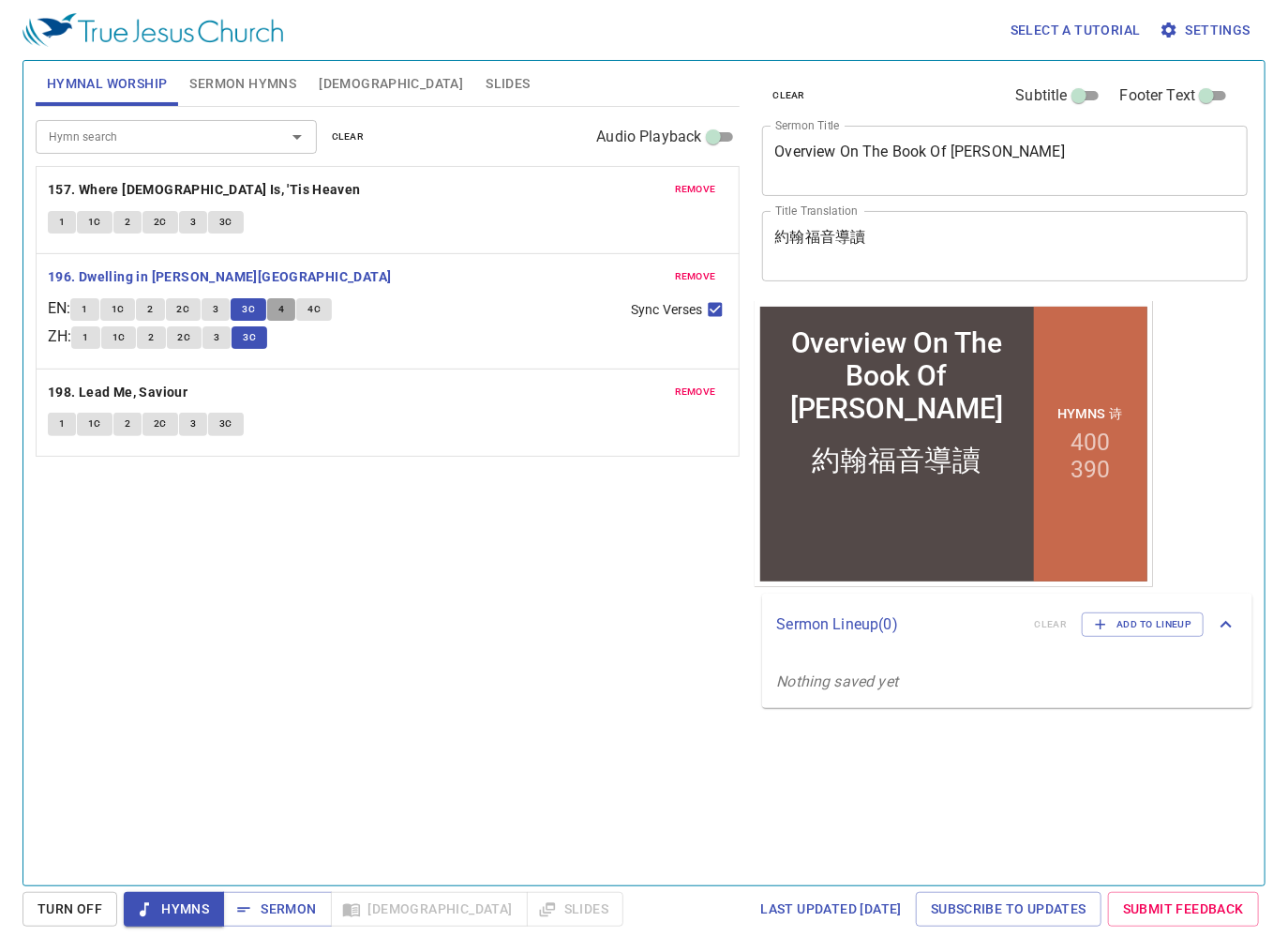
click at [291, 311] on button "4" at bounding box center [281, 309] width 28 height 22
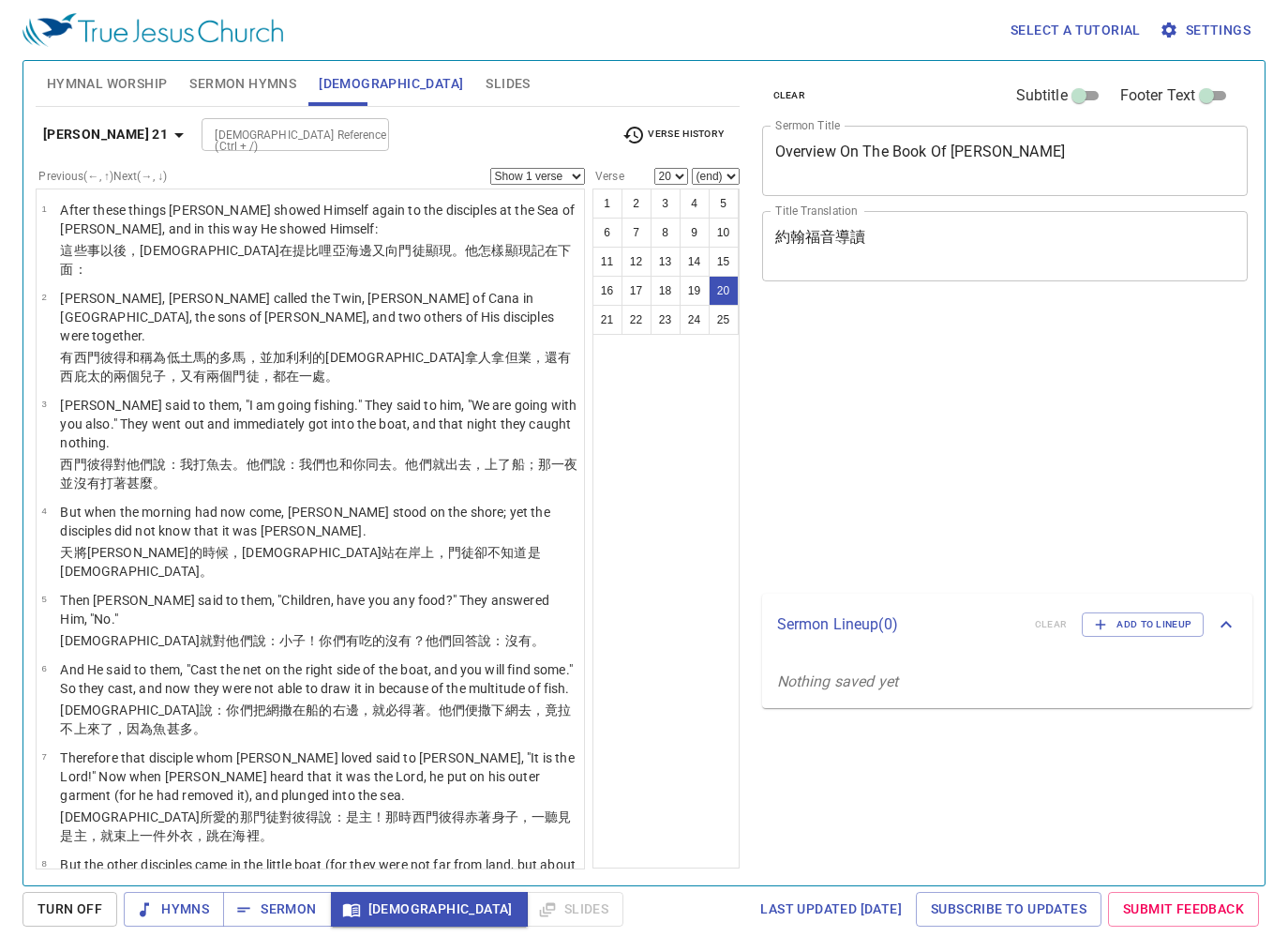
select select "20"
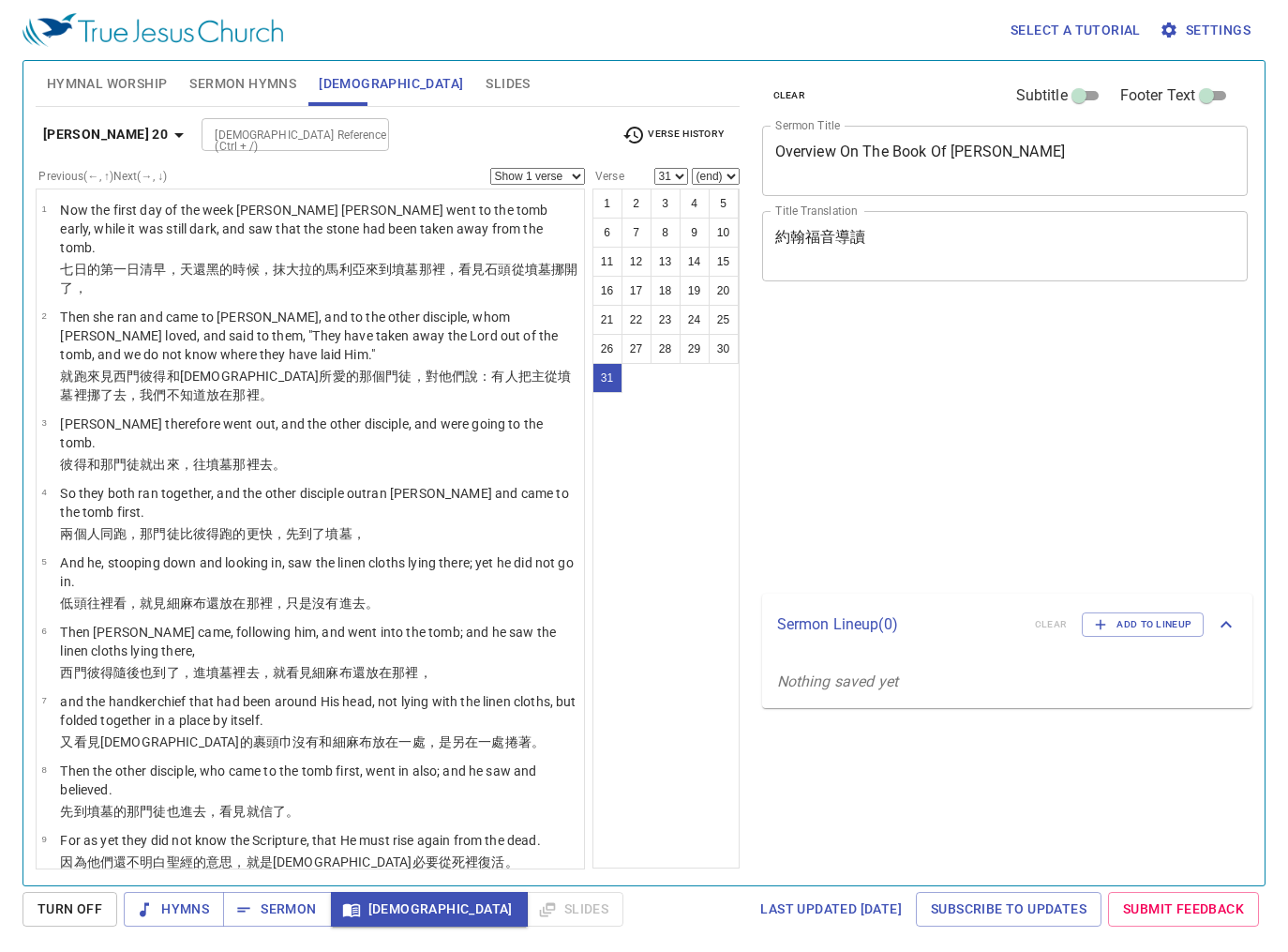
select select "31"
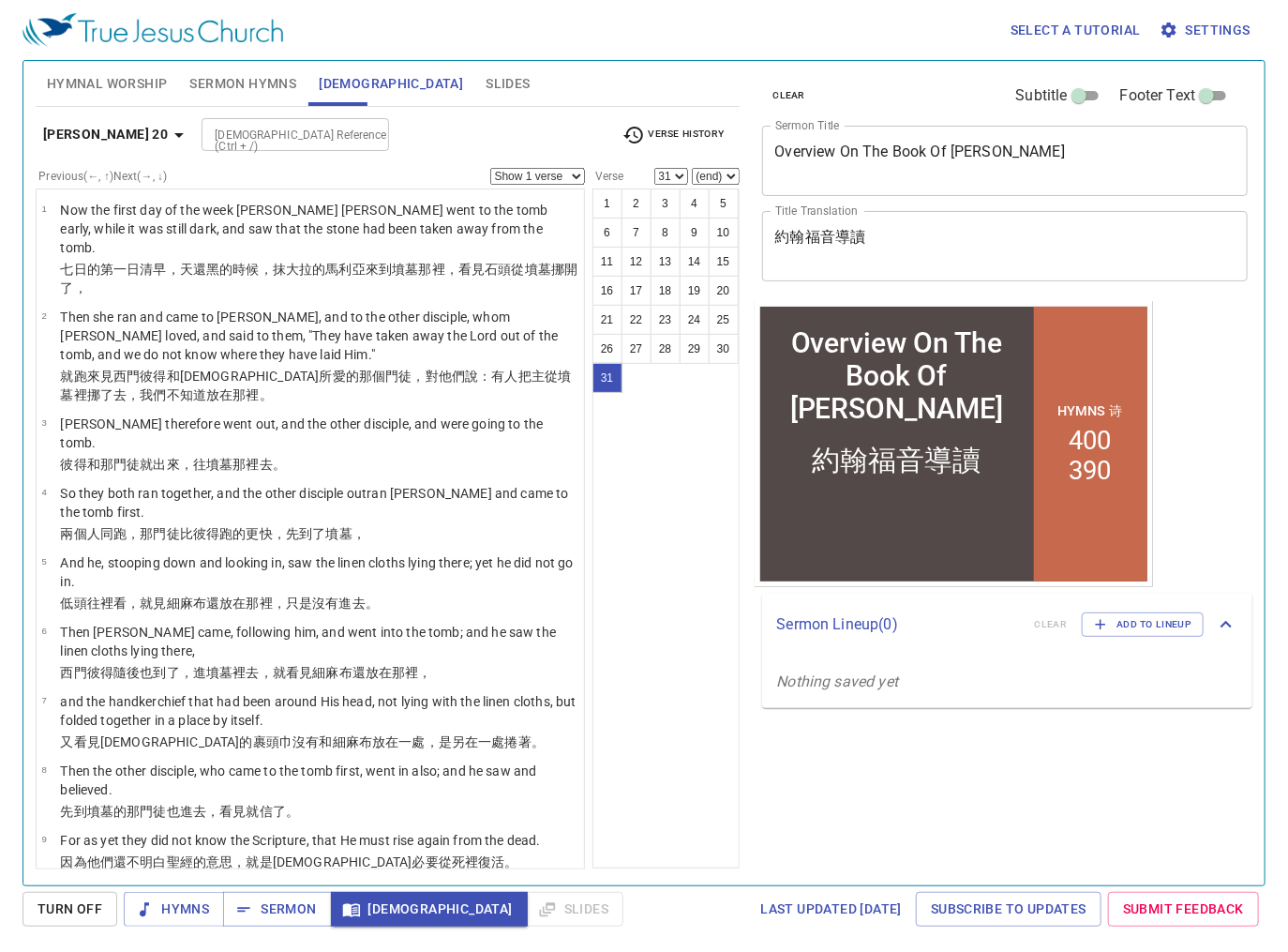
scroll to position [1694, 0]
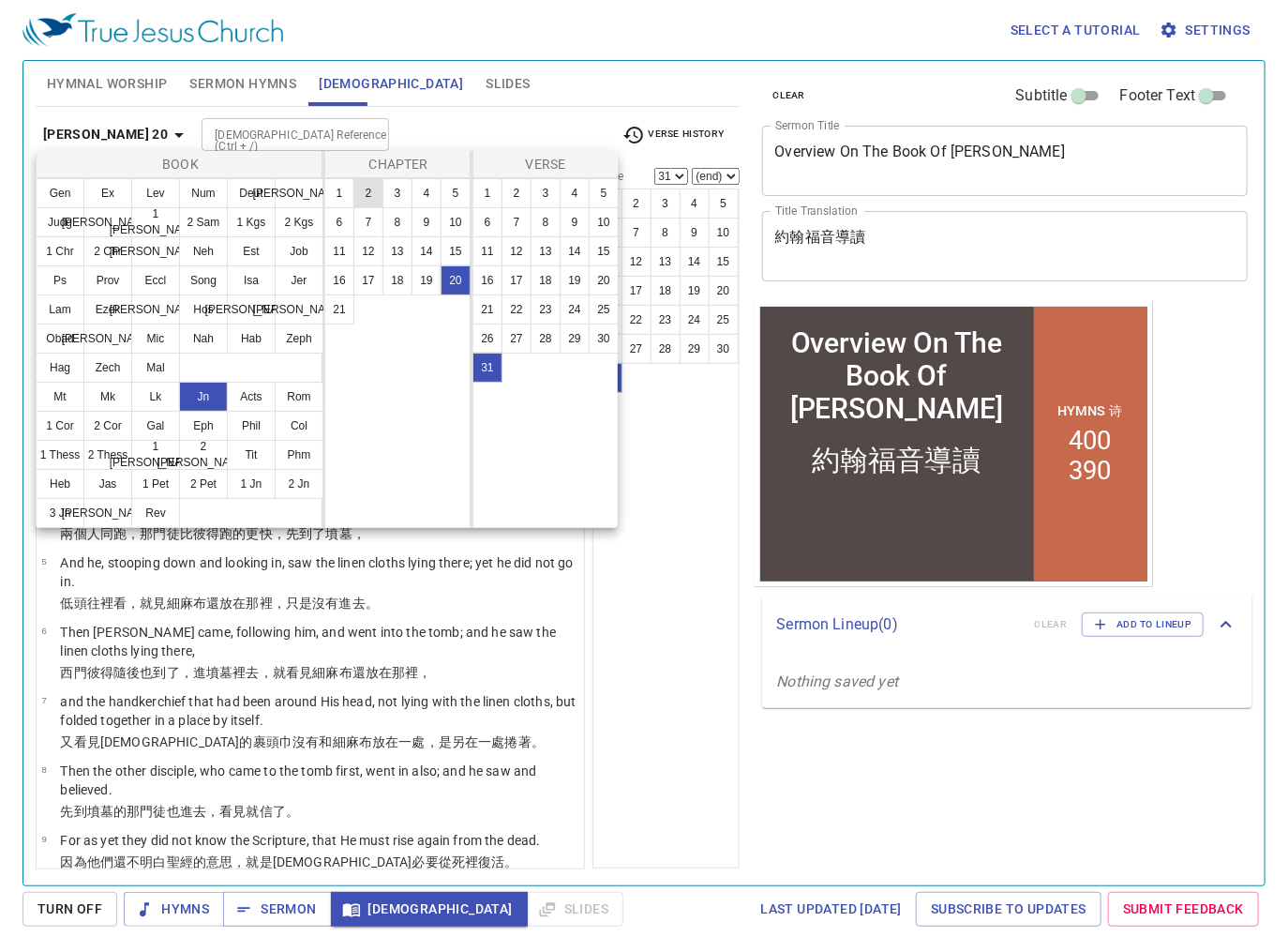
click at [366, 191] on button "2" at bounding box center [368, 192] width 30 height 30
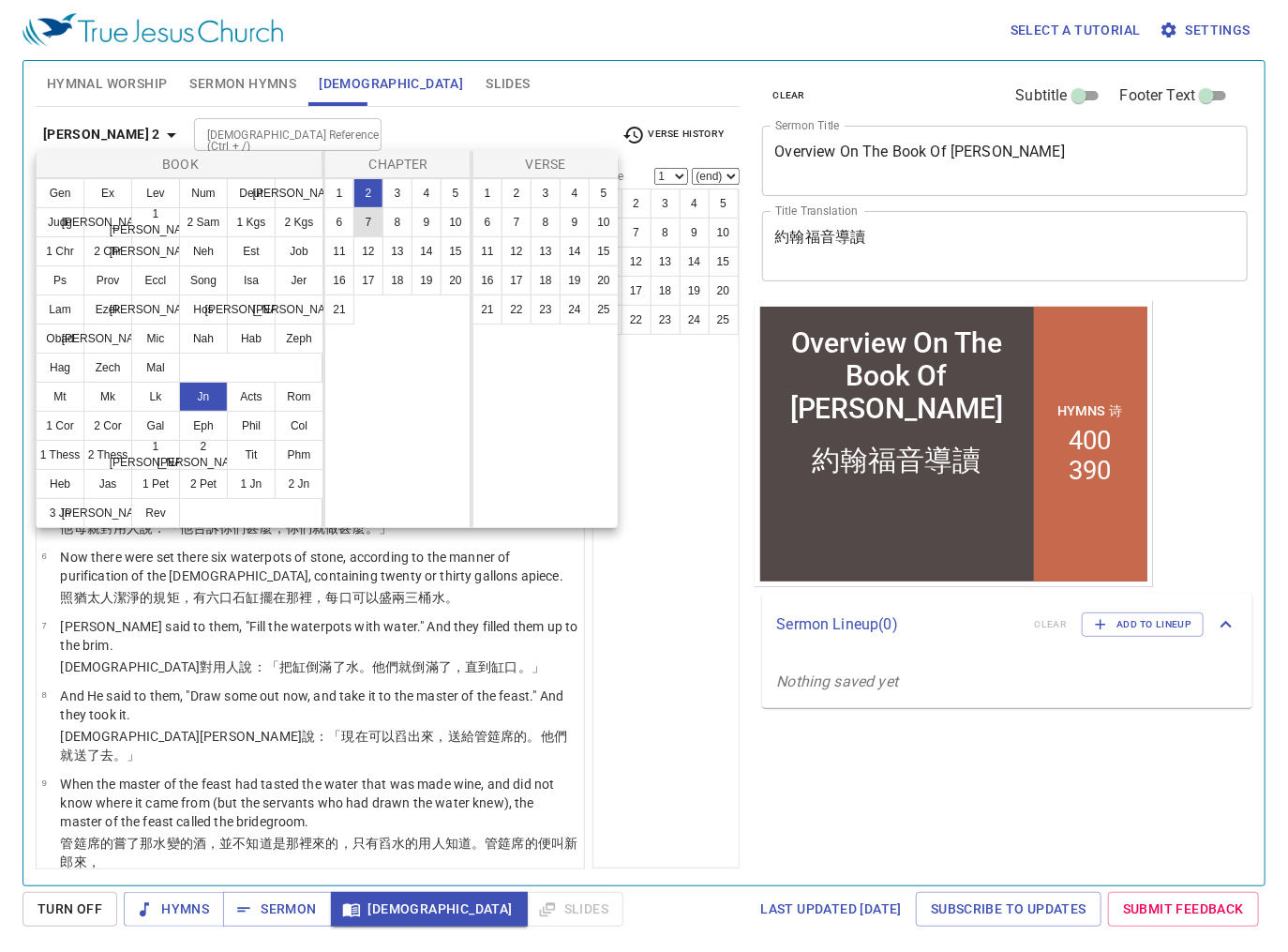
select select "1"
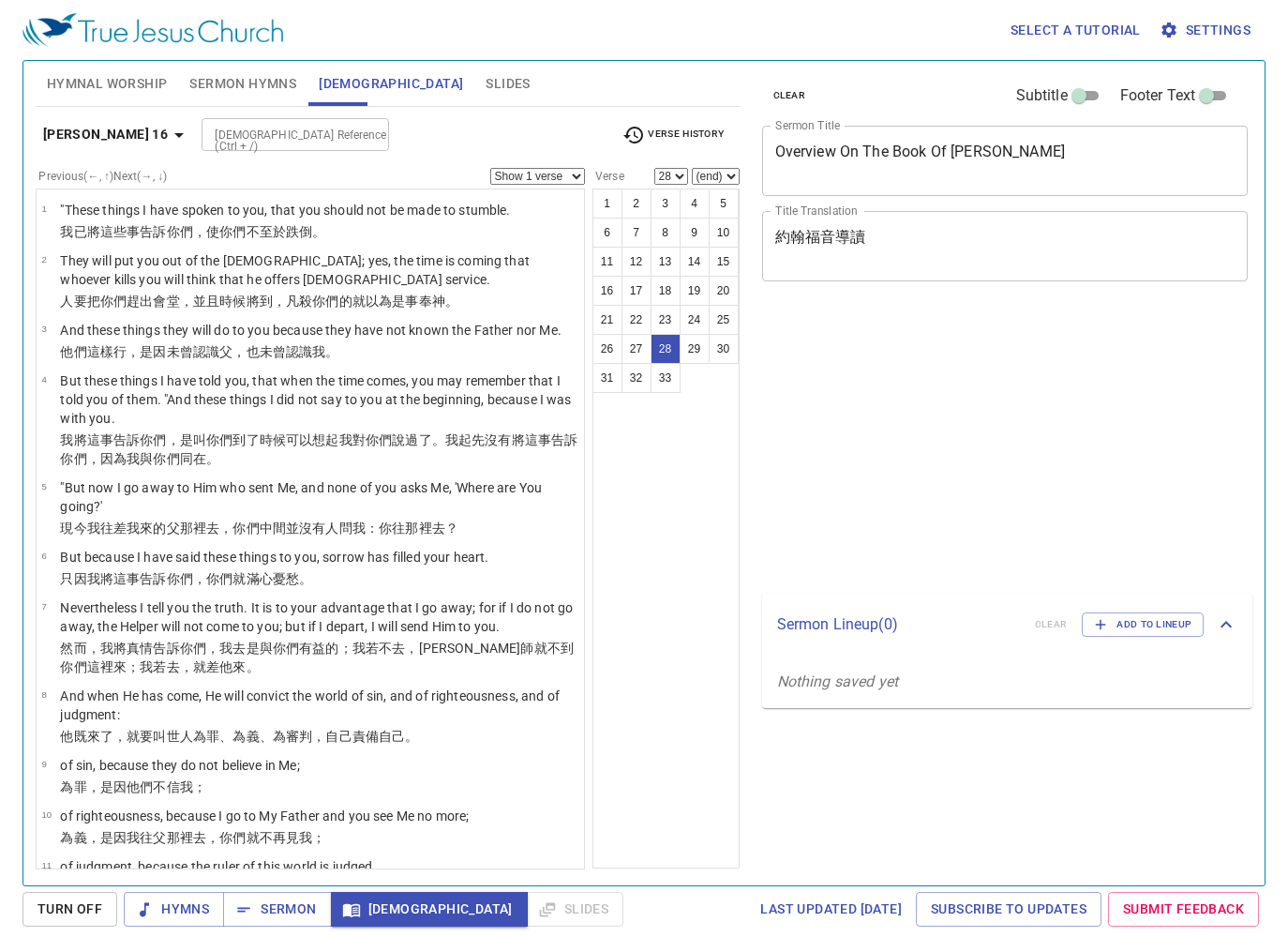
select select "28"
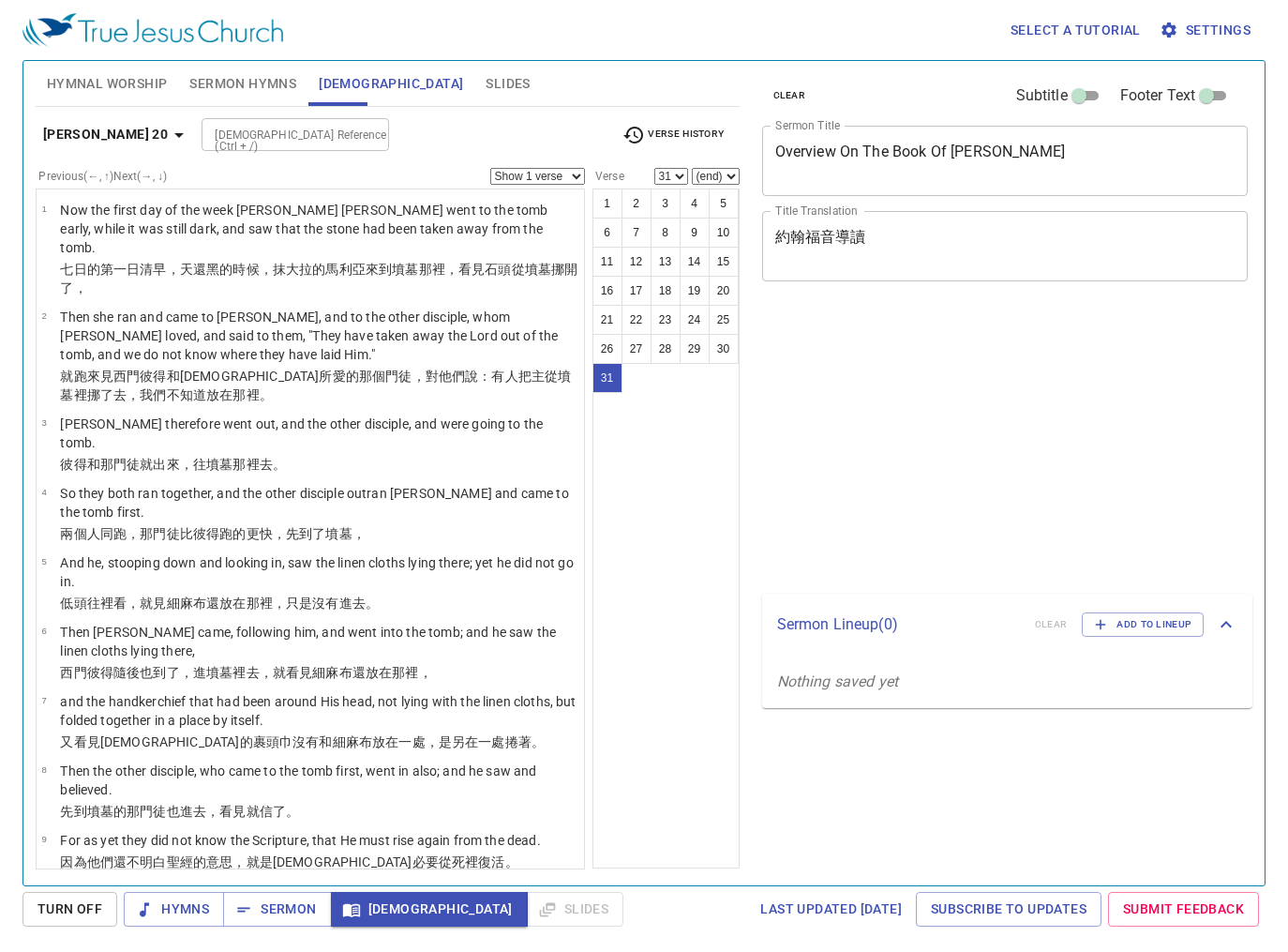
select select "31"
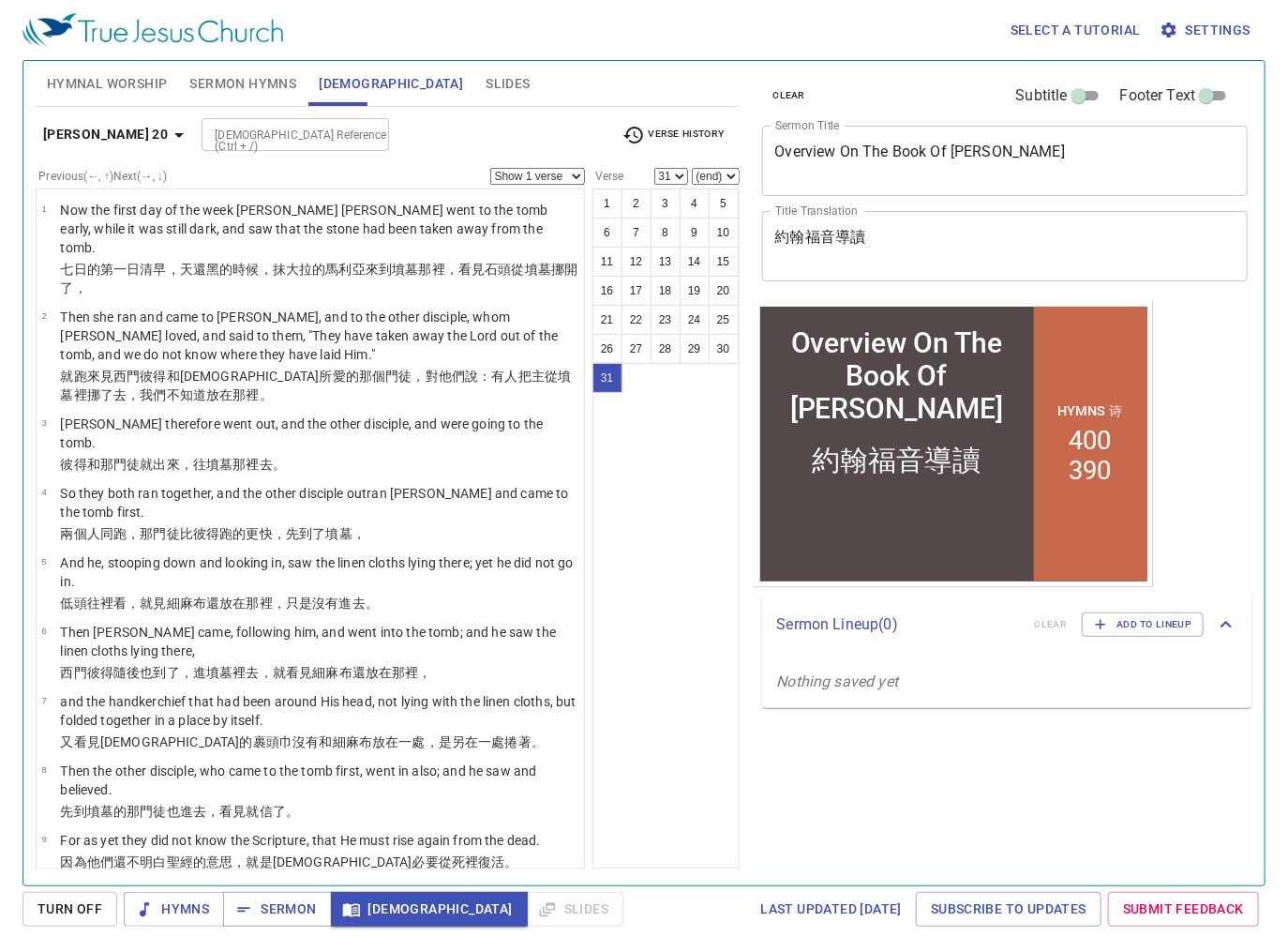
click at [93, 128] on b "[PERSON_NAME] 20" at bounding box center [106, 135] width 125 height 23
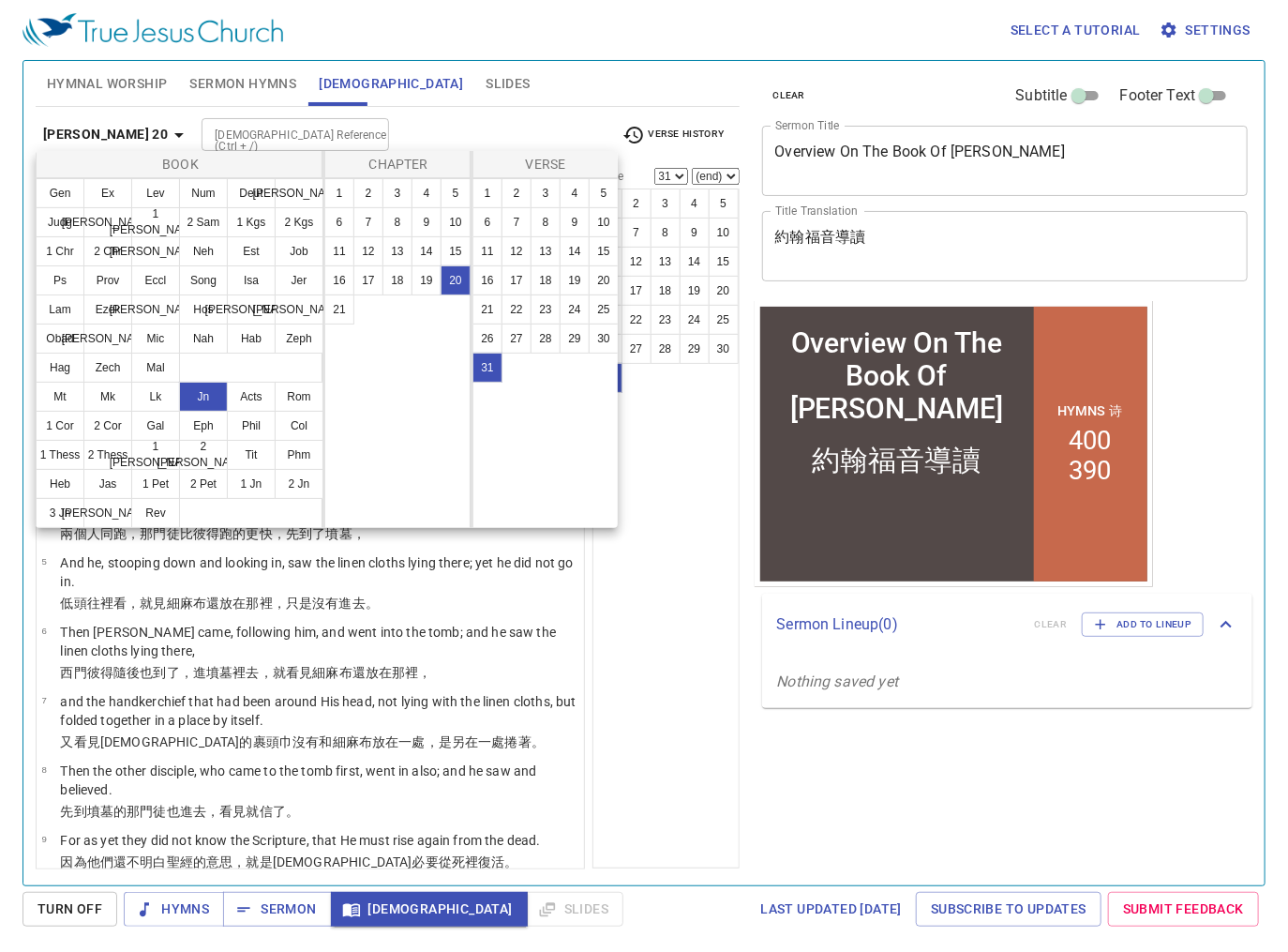
scroll to position [1694, 0]
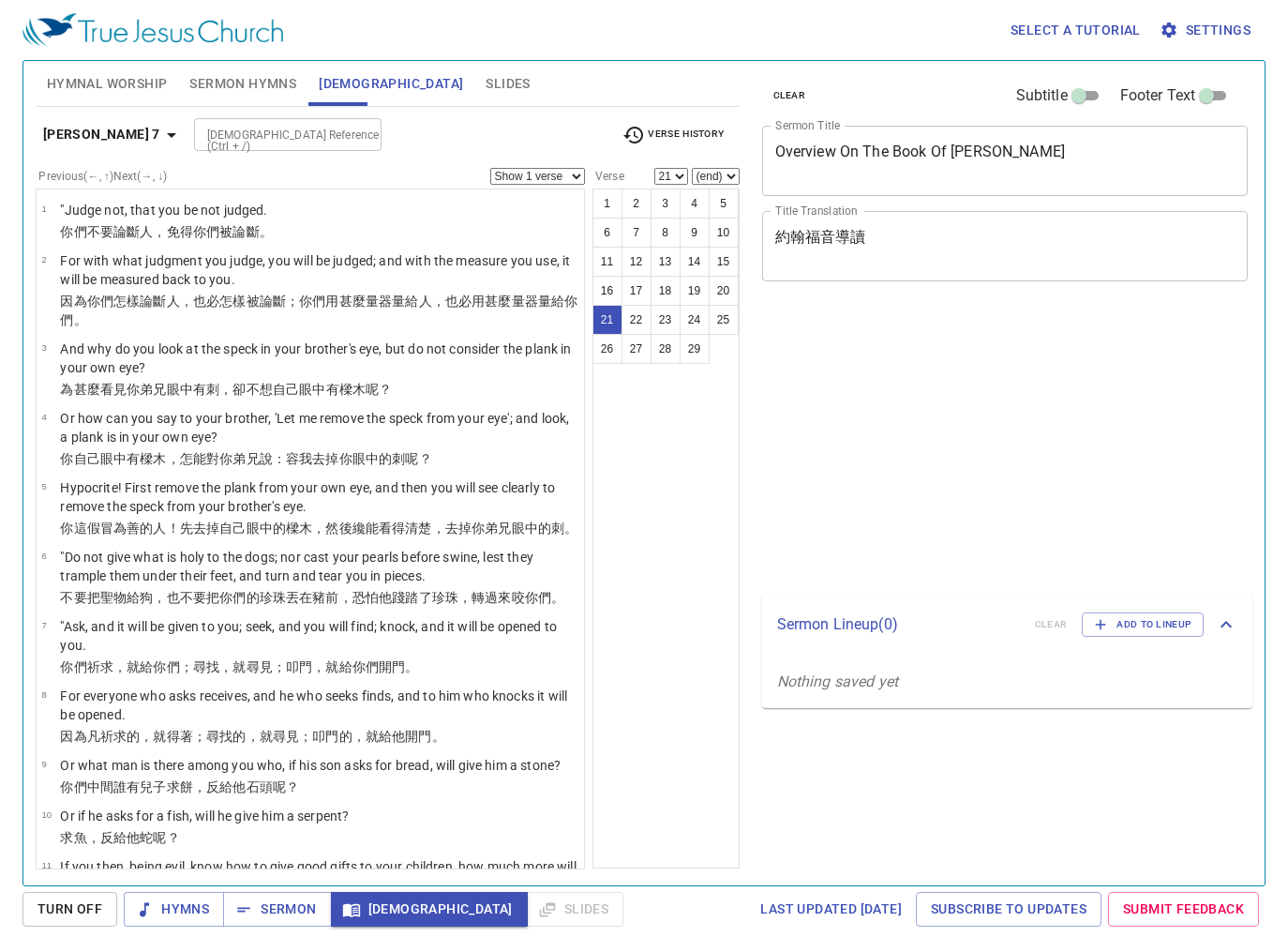
select select "21"
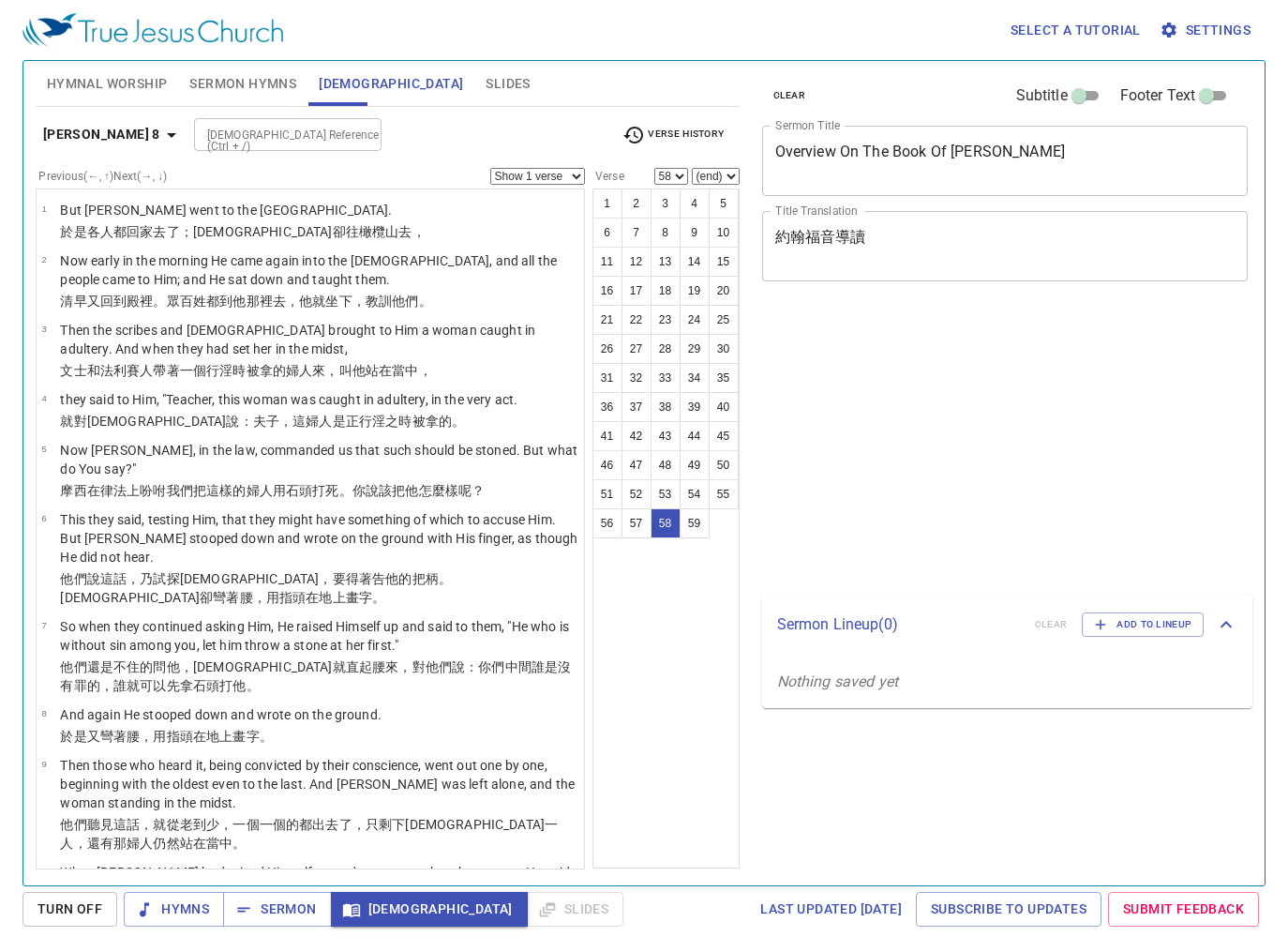
select select "58"
select select "24"
